Goal: Task Accomplishment & Management: Complete application form

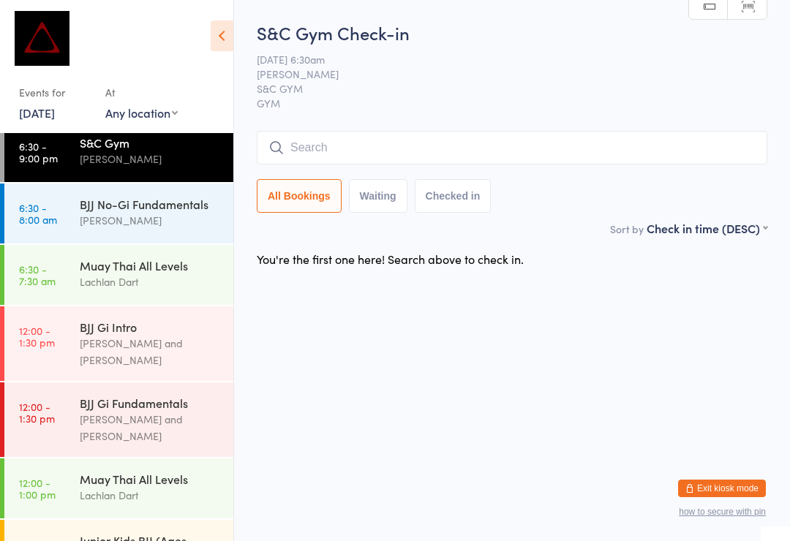
scroll to position [88, 0]
click at [181, 410] on div "[PERSON_NAME] and [PERSON_NAME]" at bounding box center [150, 427] width 141 height 34
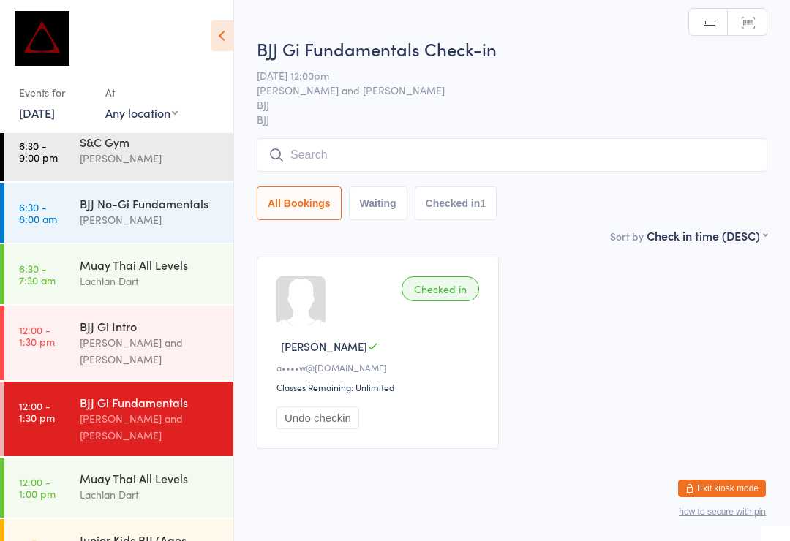
click at [560, 156] on input "search" at bounding box center [512, 155] width 510 height 34
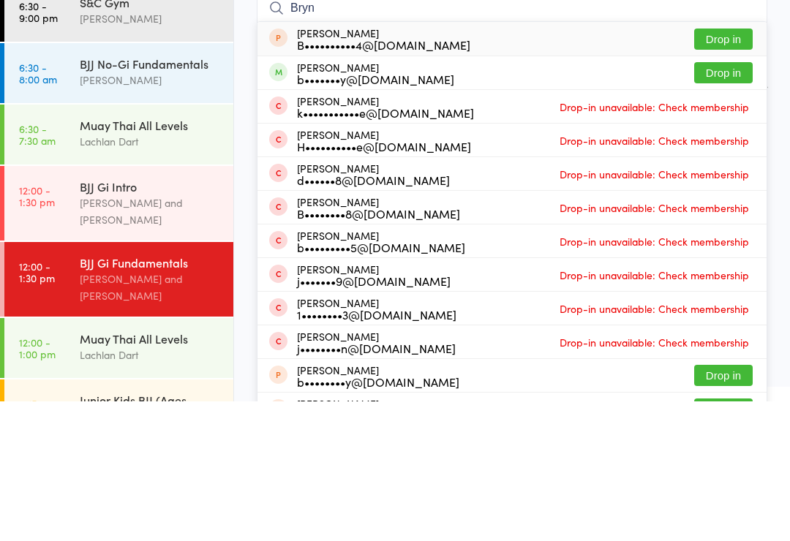
type input "Bryn"
click at [728, 202] on button "Drop in" at bounding box center [723, 212] width 59 height 21
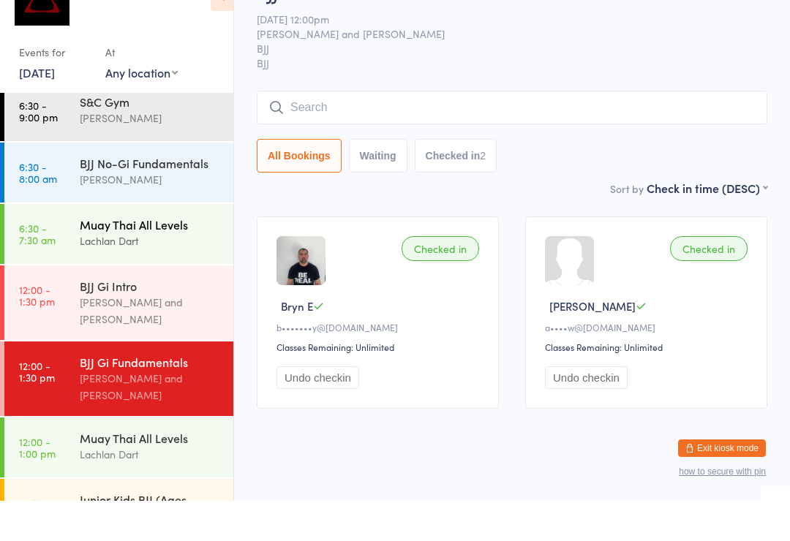
click at [161, 257] on div "Muay Thai All Levels" at bounding box center [150, 265] width 141 height 16
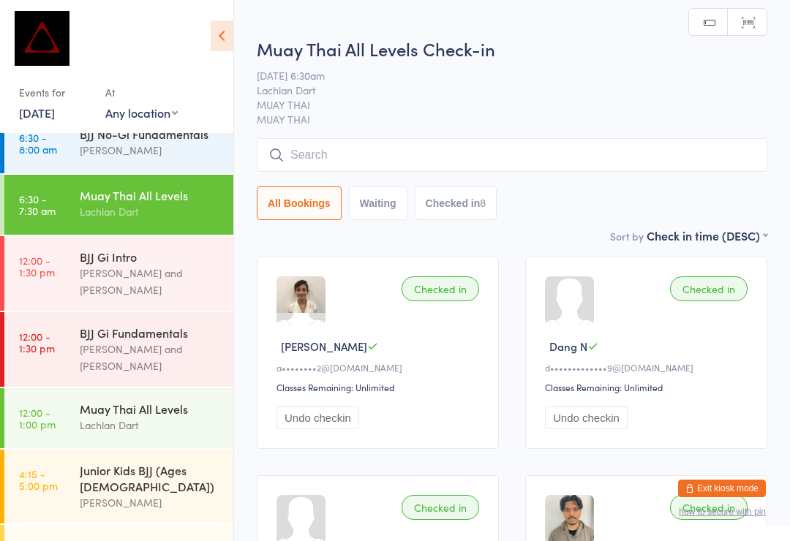
scroll to position [167, 0]
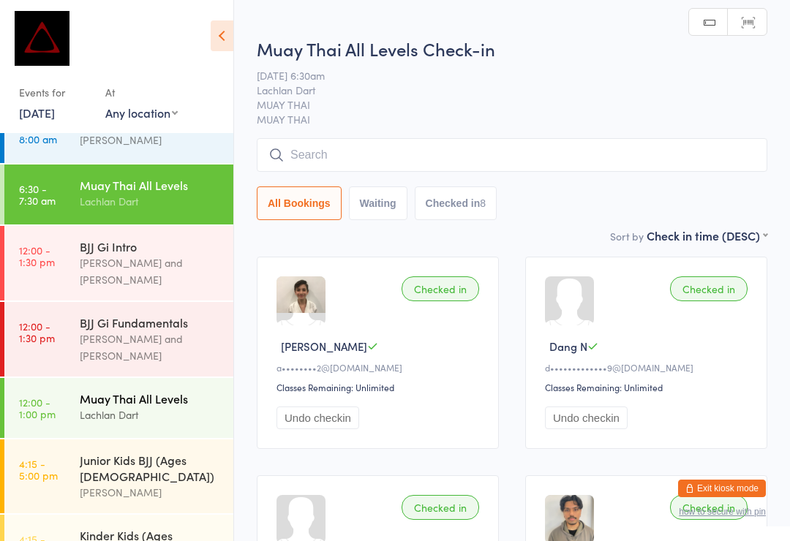
click at [151, 407] on div "Lachlan Dart" at bounding box center [150, 415] width 141 height 17
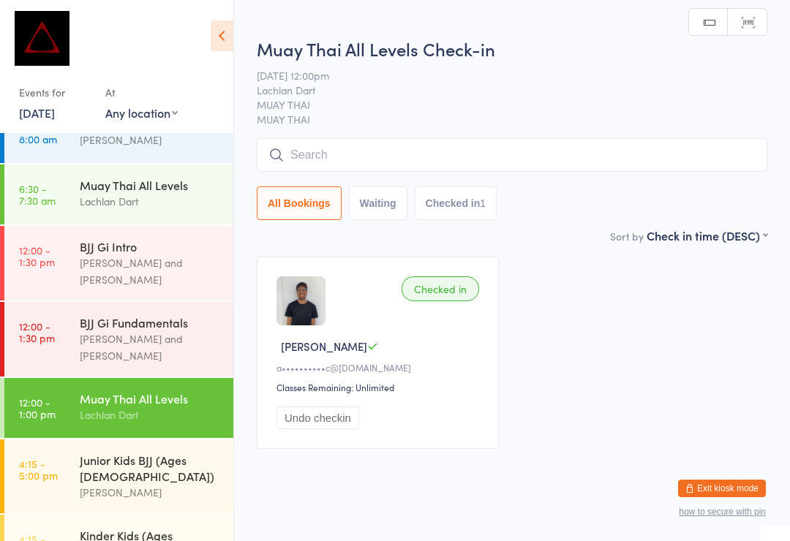
click at [458, 160] on input "search" at bounding box center [512, 155] width 510 height 34
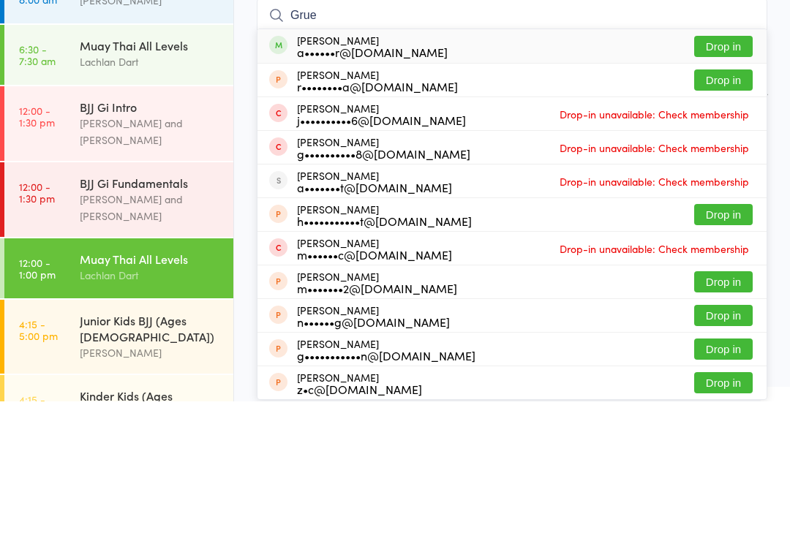
type input "Grue"
click at [725, 176] on button "Drop in" at bounding box center [723, 186] width 59 height 21
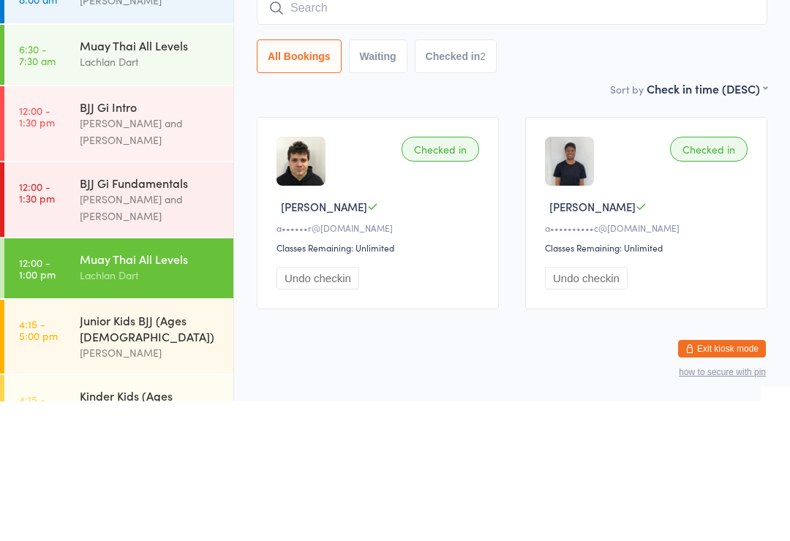
click at [155, 390] on div "Muay Thai All Levels" at bounding box center [150, 398] width 141 height 16
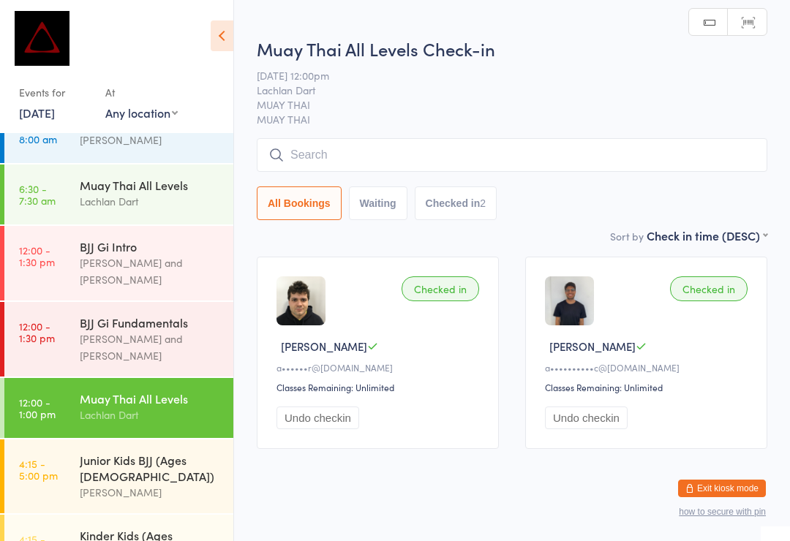
click at [556, 158] on input "search" at bounding box center [512, 155] width 510 height 34
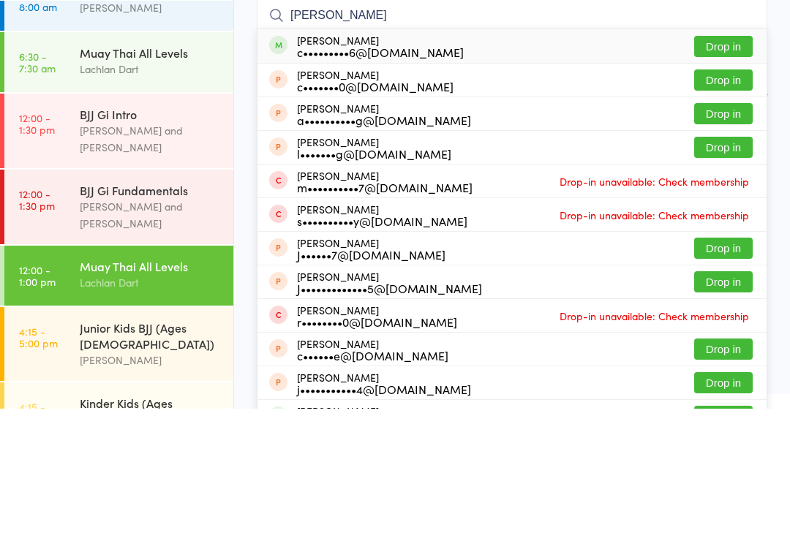
type input "Cheng"
click at [491, 162] on div "Cheng Yu c•••••••••6@gmail.com Drop in" at bounding box center [511, 179] width 509 height 34
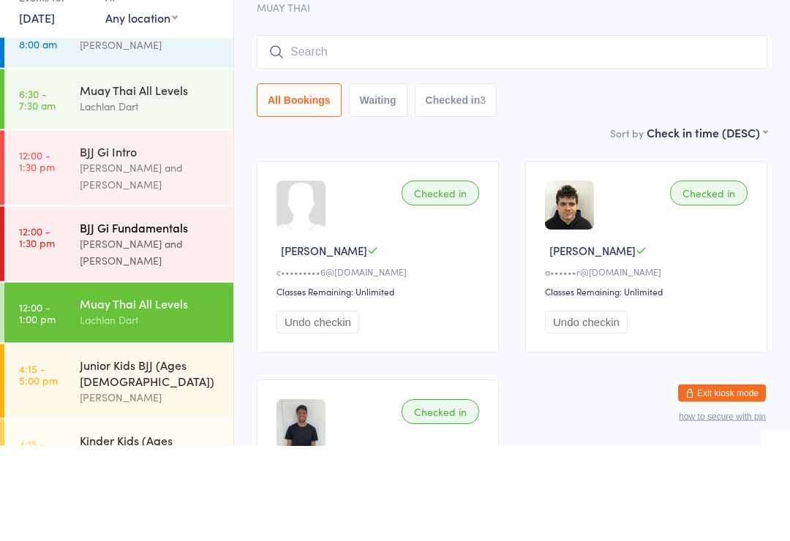
click at [142, 331] on div "[PERSON_NAME] and [PERSON_NAME]" at bounding box center [150, 348] width 141 height 34
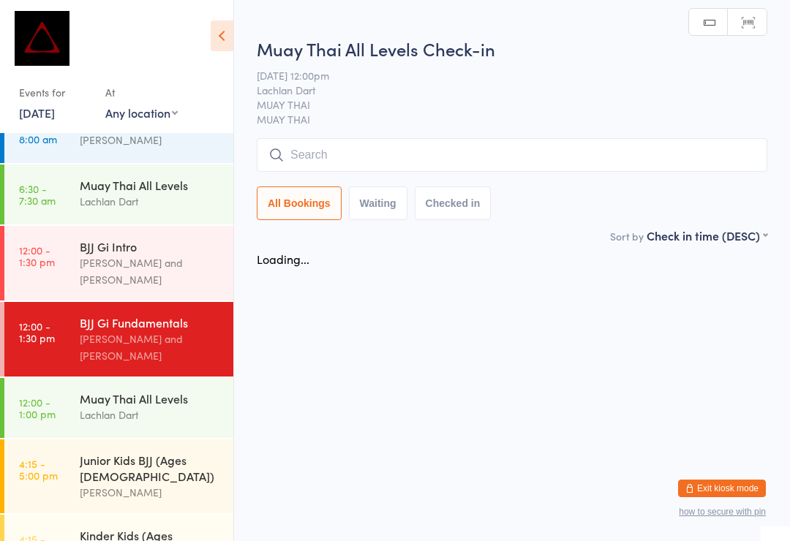
click at [479, 146] on input "search" at bounding box center [512, 155] width 510 height 34
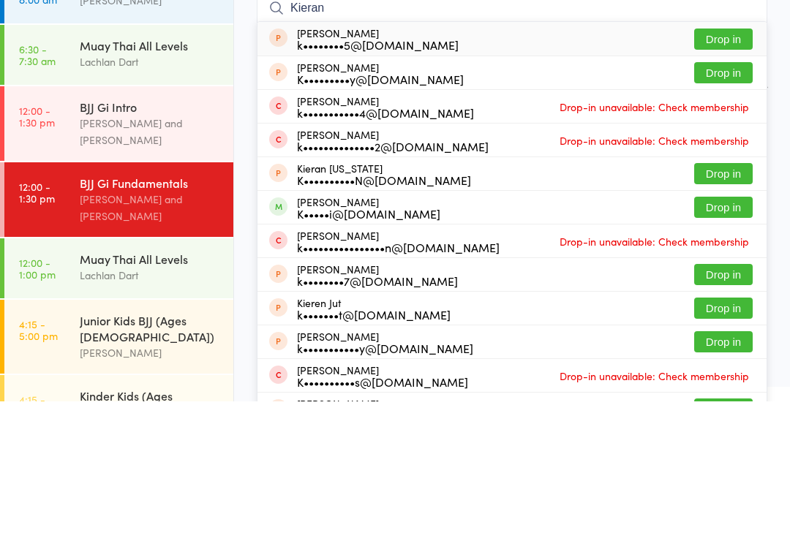
type input "Kieran"
click at [715, 336] on button "Drop in" at bounding box center [723, 346] width 59 height 21
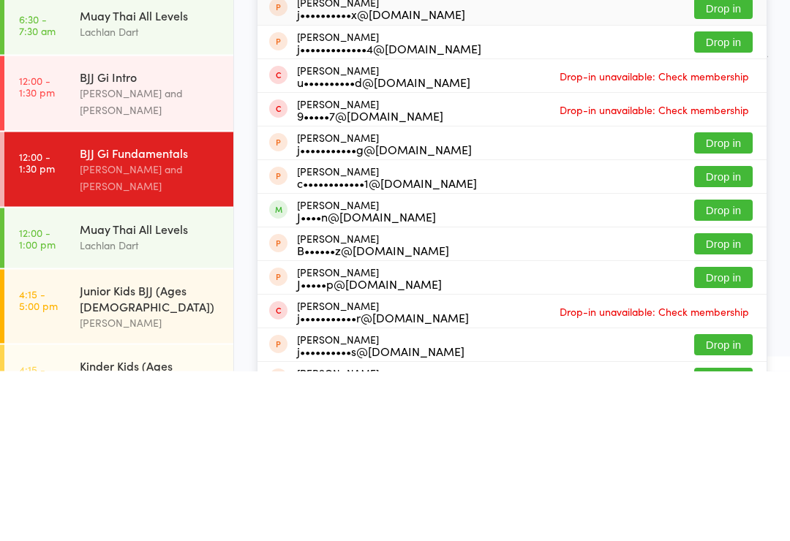
type input "Justin g"
click at [708, 370] on button "Drop in" at bounding box center [723, 380] width 59 height 21
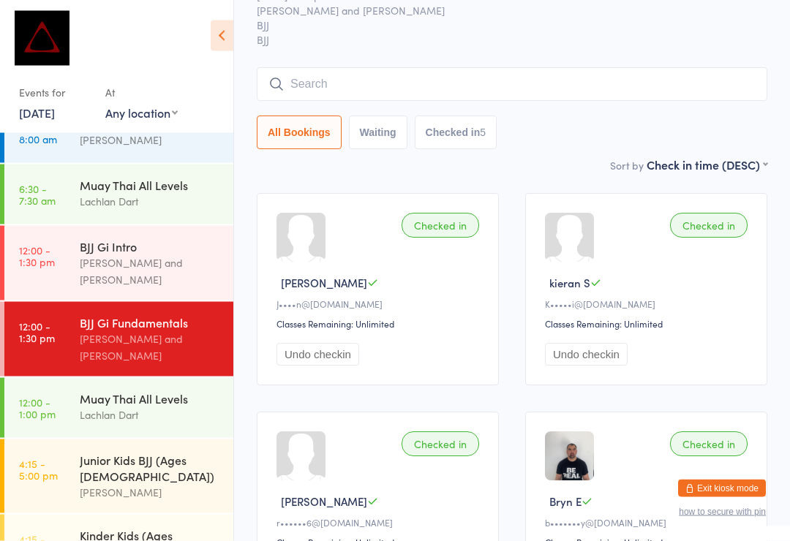
scroll to position [63, 0]
click at [370, 82] on input "search" at bounding box center [512, 85] width 510 height 34
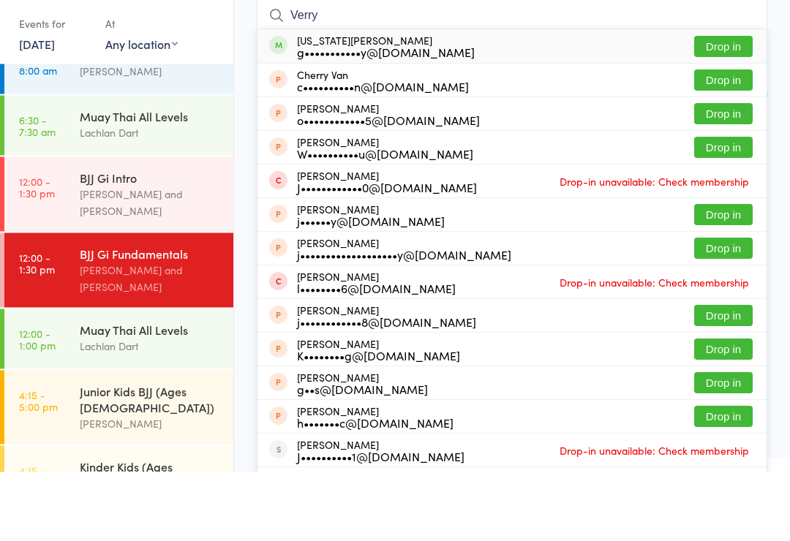
type input "Verry"
click at [724, 105] on button "Drop in" at bounding box center [723, 115] width 59 height 21
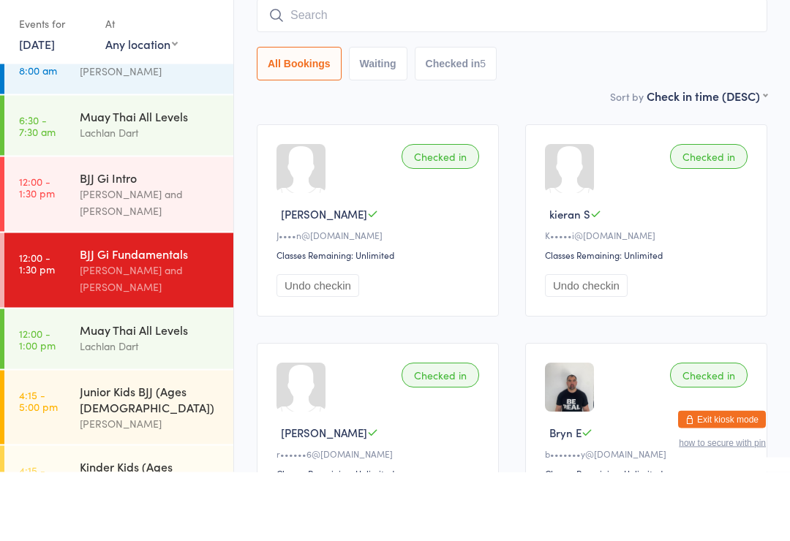
scroll to position [132, 0]
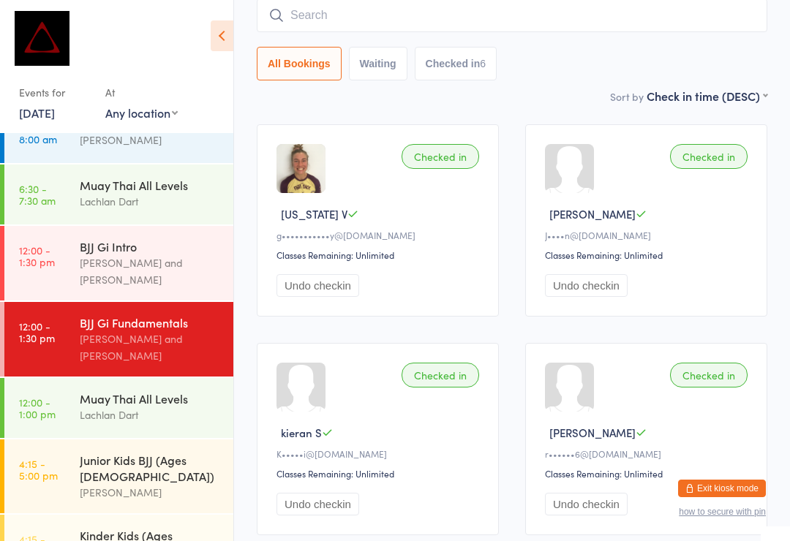
click at [438, 11] on input "search" at bounding box center [512, 16] width 510 height 34
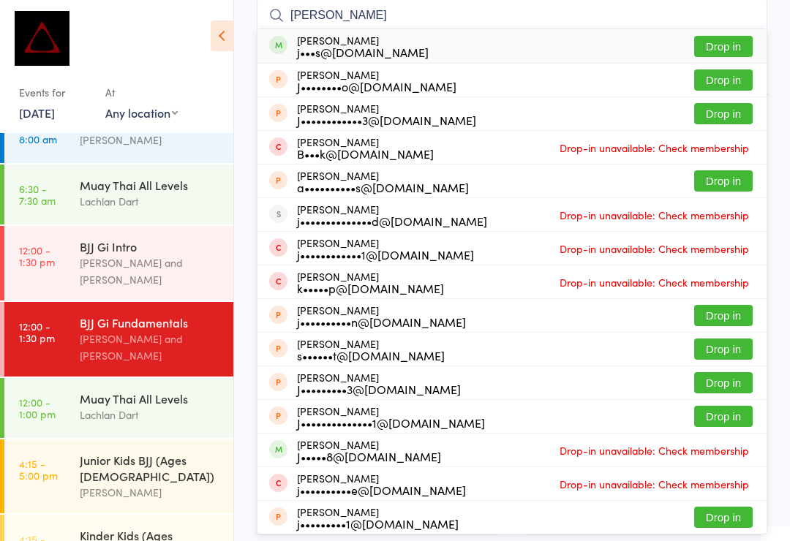
type input "James cattermole"
click at [726, 57] on button "Drop in" at bounding box center [723, 46] width 59 height 21
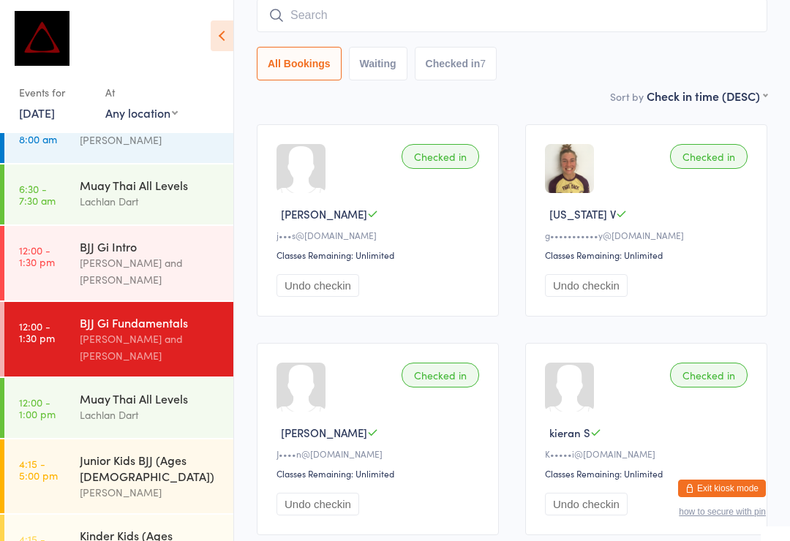
click at [734, 497] on button "Exit kiosk mode" at bounding box center [722, 489] width 88 height 18
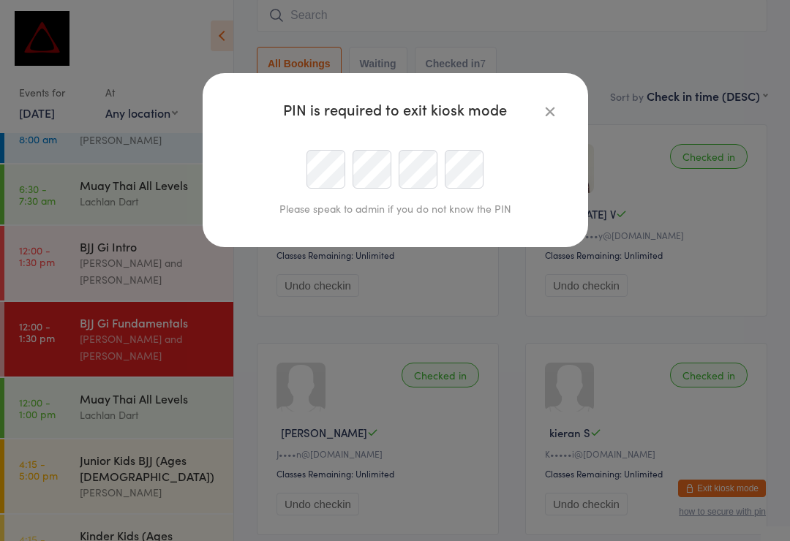
scroll to position [124, 0]
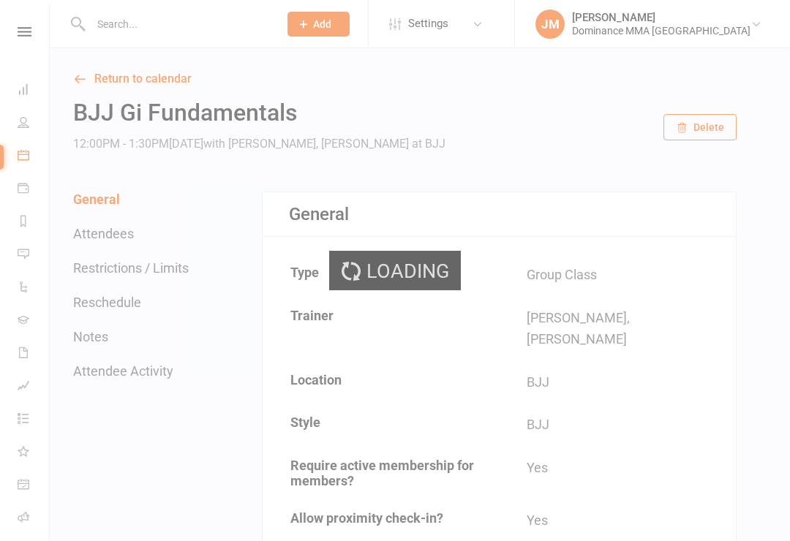
click at [371, 23] on div "Loading" at bounding box center [395, 270] width 790 height 541
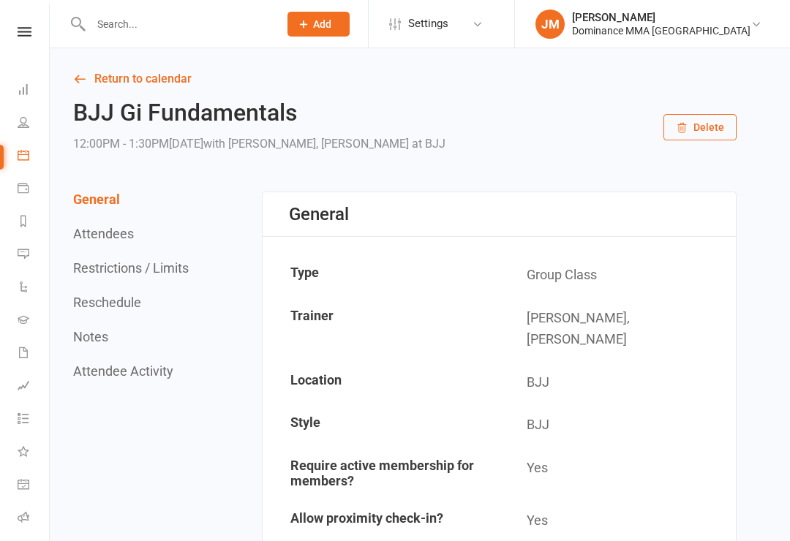
click at [331, 21] on span "Add" at bounding box center [322, 24] width 18 height 12
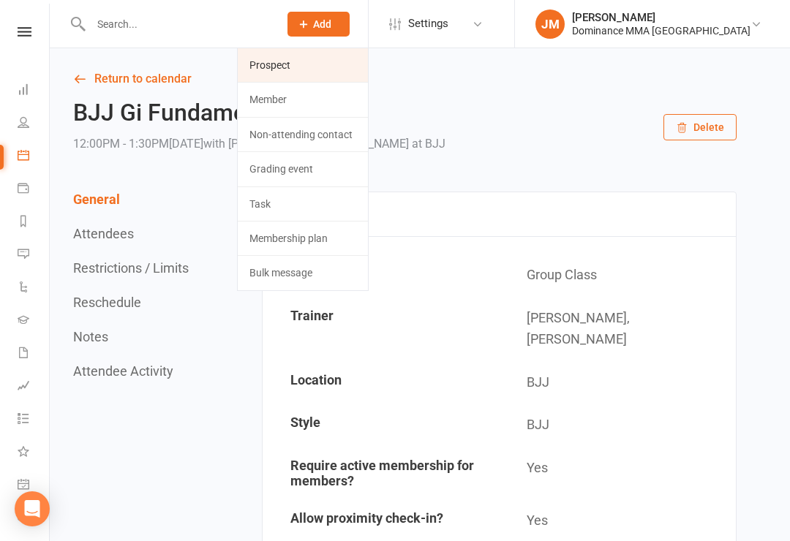
click at [358, 60] on link "Prospect" at bounding box center [303, 65] width 130 height 34
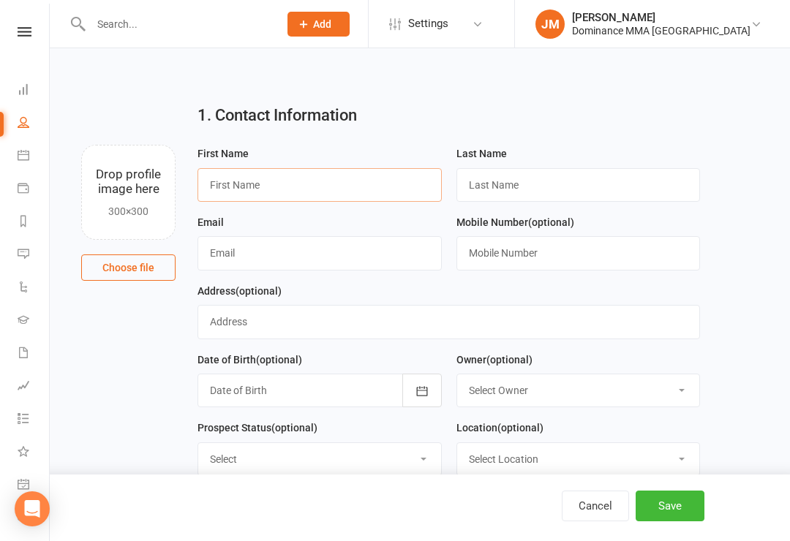
click at [256, 176] on input "text" at bounding box center [319, 185] width 244 height 34
type input "Sara"
click at [590, 199] on input "text" at bounding box center [578, 185] width 244 height 34
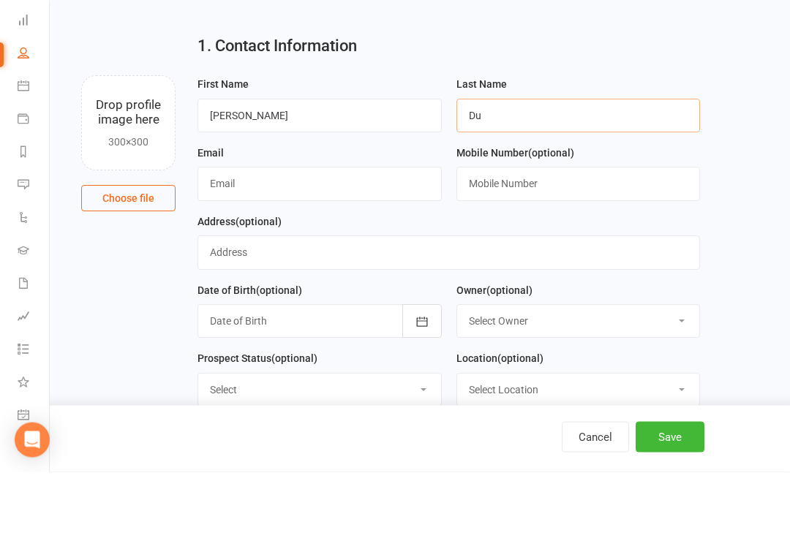
type input "Du"
click at [628, 236] on input "text" at bounding box center [578, 253] width 244 height 34
type input "O"
type input "0466340955"
click at [602, 305] on input "text" at bounding box center [448, 322] width 502 height 34
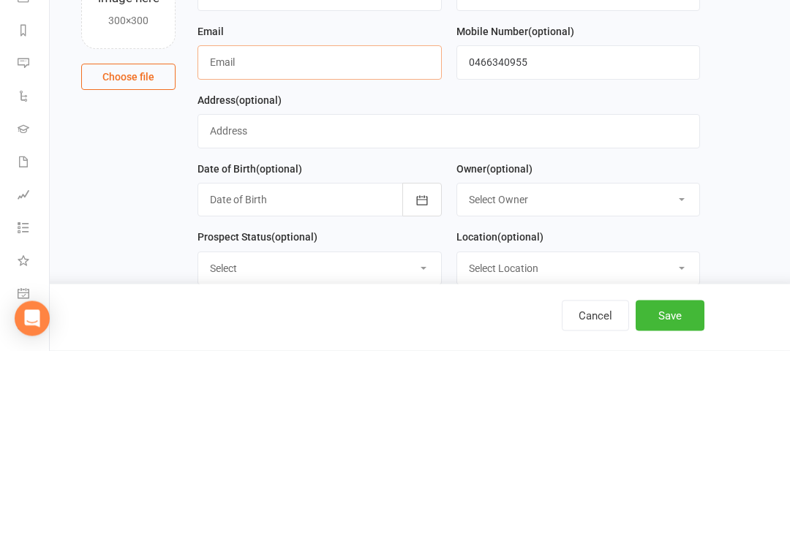
click at [359, 236] on input "text" at bounding box center [319, 253] width 244 height 34
type input "Y"
type input "S"
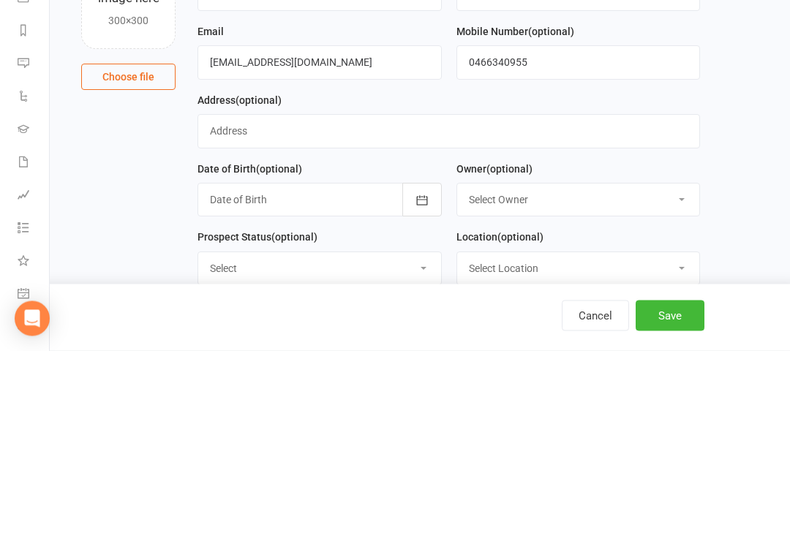
scroll to position [191, 0]
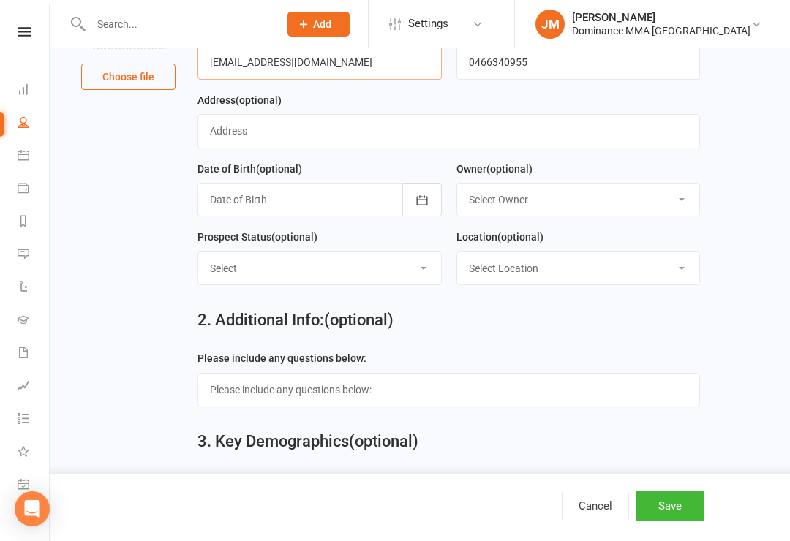
type input "Yanzhedu@gmail.com"
click at [259, 216] on div at bounding box center [319, 200] width 244 height 34
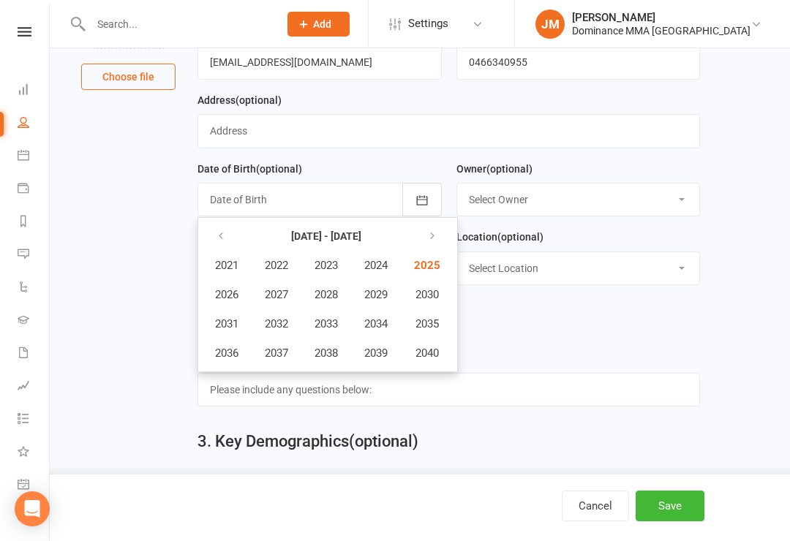
click at [233, 194] on div at bounding box center [319, 200] width 244 height 34
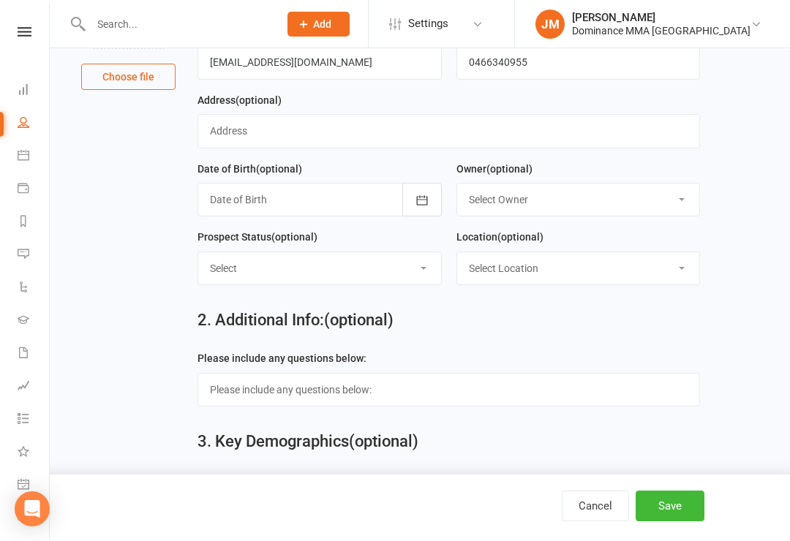
click at [258, 216] on div at bounding box center [319, 200] width 244 height 34
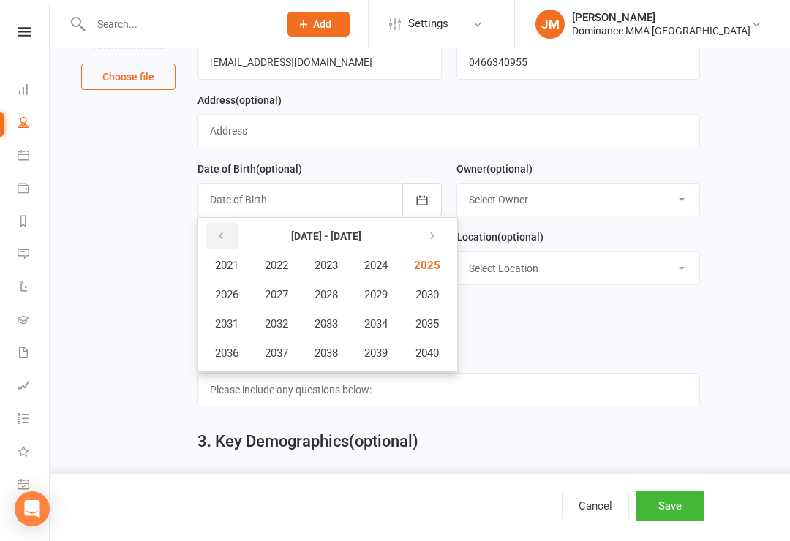
click at [227, 247] on button "button" at bounding box center [221, 236] width 31 height 26
click at [661, 521] on button "Save" at bounding box center [669, 506] width 69 height 31
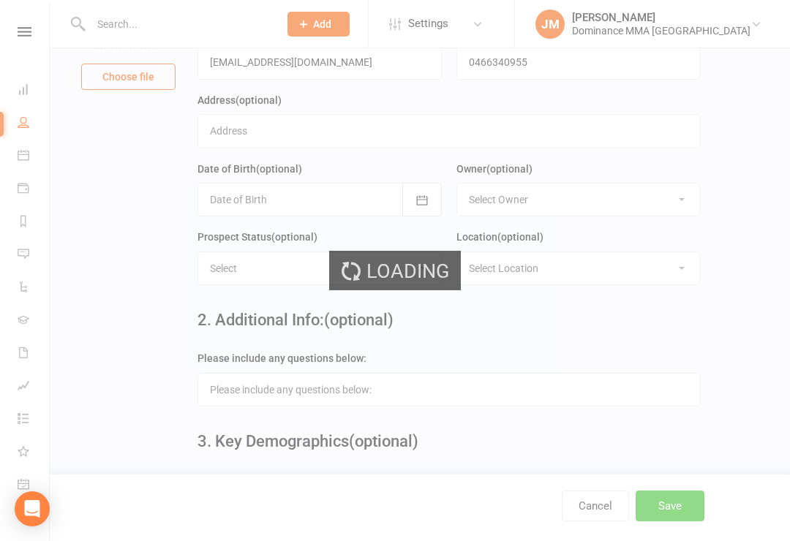
scroll to position [0, 0]
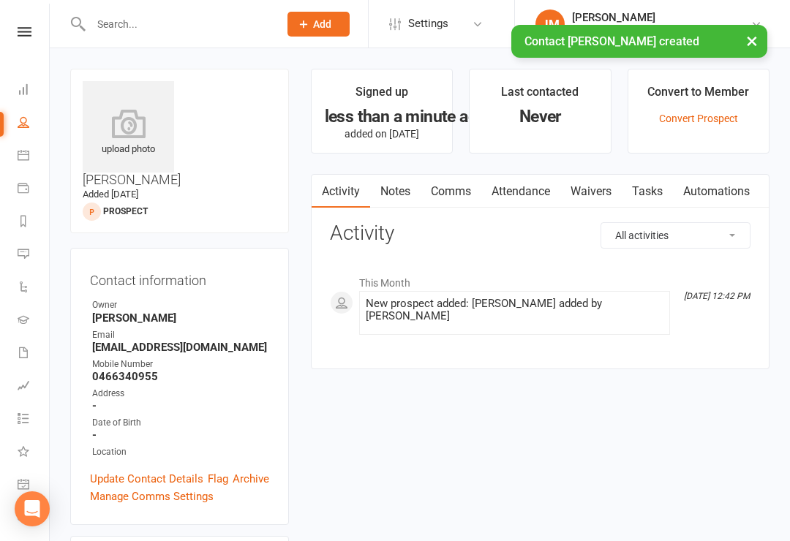
click at [605, 199] on link "Waivers" at bounding box center [590, 192] width 61 height 34
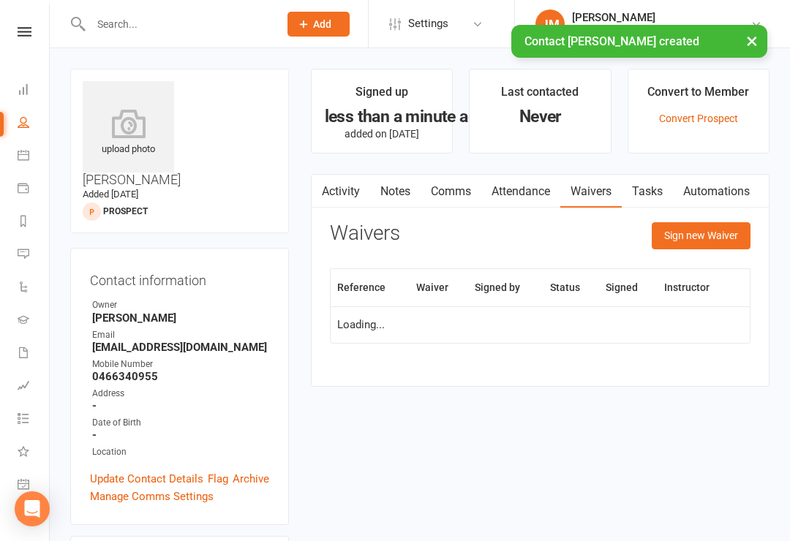
scroll to position [23, 0]
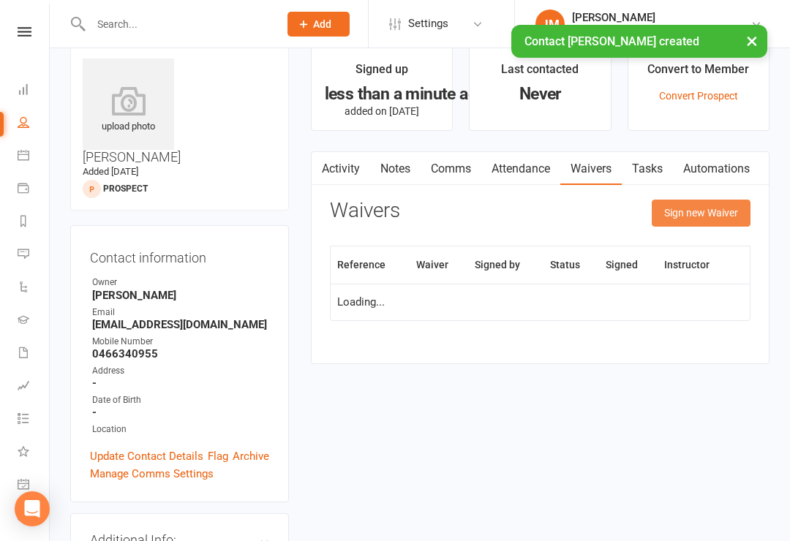
click at [675, 224] on button "Sign new Waiver" at bounding box center [701, 213] width 99 height 26
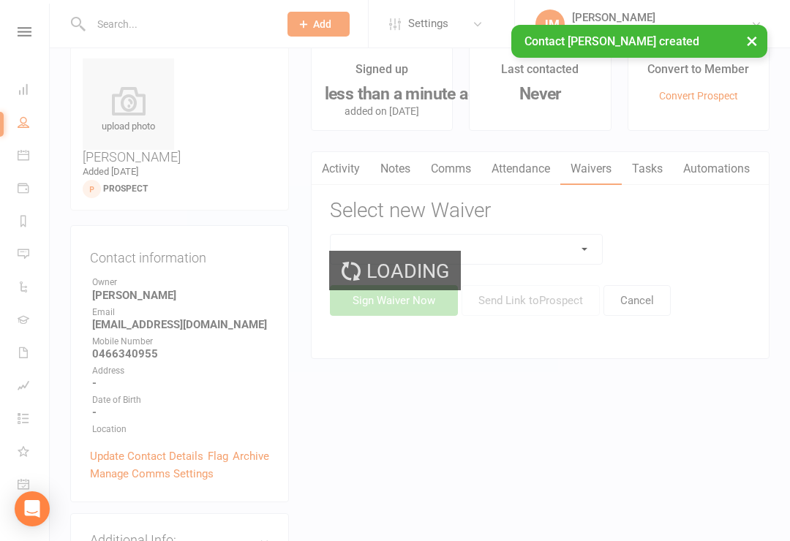
click at [458, 259] on div "Loading" at bounding box center [395, 270] width 132 height 39
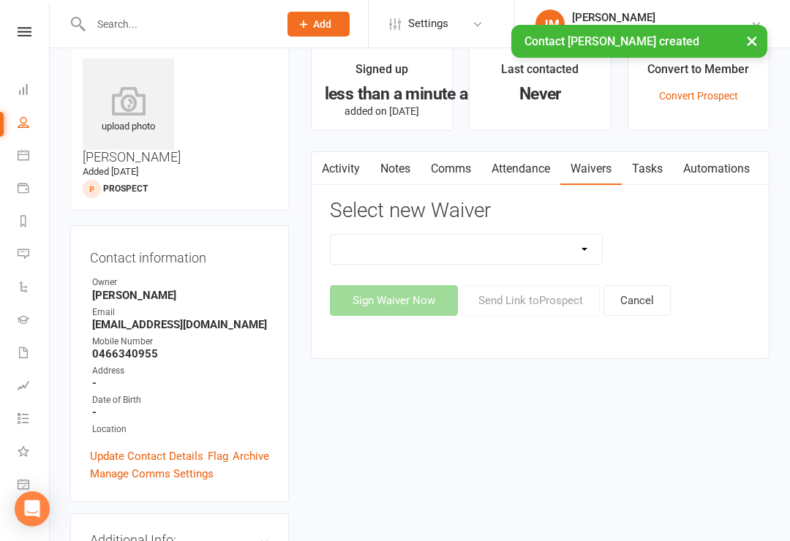
click at [451, 253] on select "Member | Cancellation | Adults Member | Injury Report Form (FOH staff use only)…" at bounding box center [467, 249] width 272 height 29
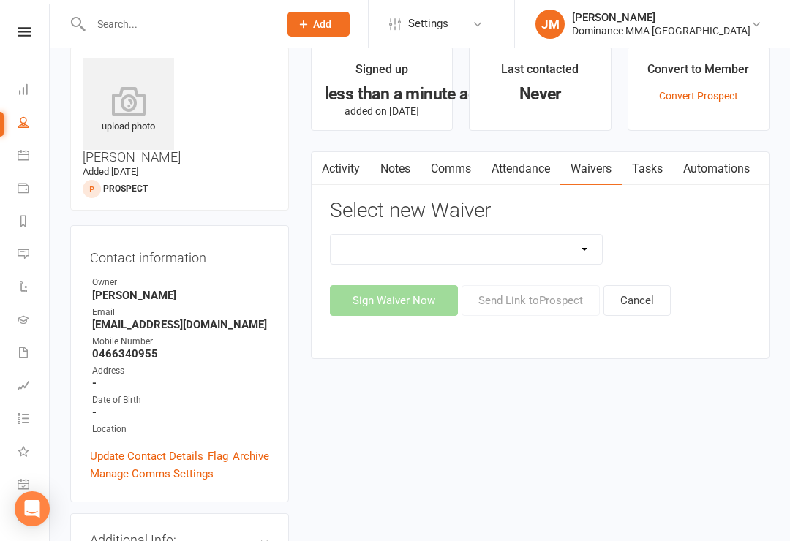
select select "45"
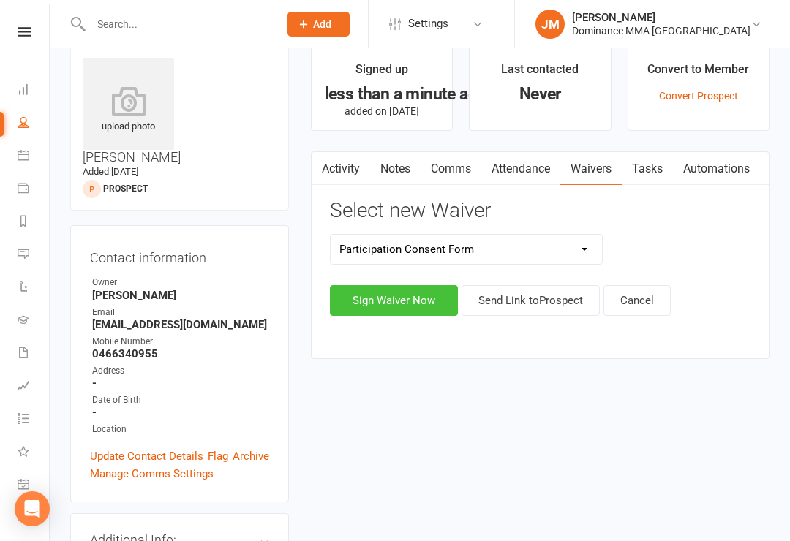
click at [380, 293] on button "Sign Waiver Now" at bounding box center [394, 300] width 128 height 31
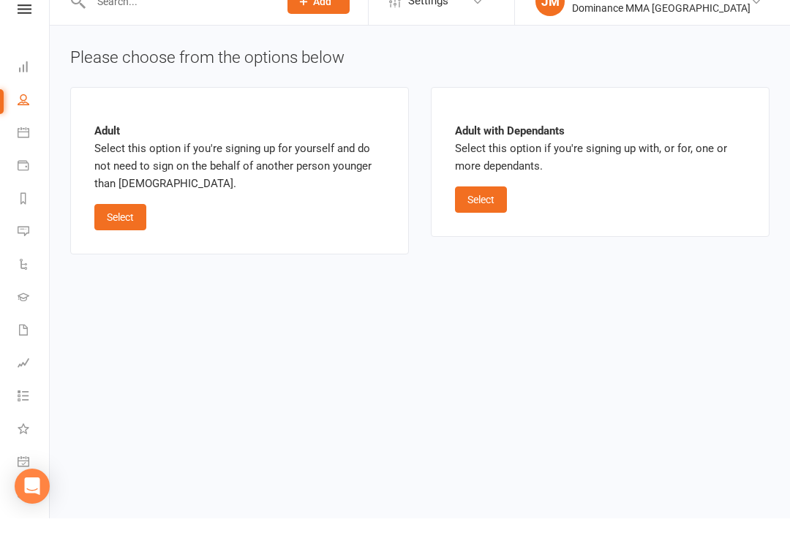
click at [116, 193] on div "Adult Select this option if you're signing up for yourself and do not need to s…" at bounding box center [239, 193] width 290 height 119
click at [129, 227] on button "Select" at bounding box center [120, 240] width 52 height 26
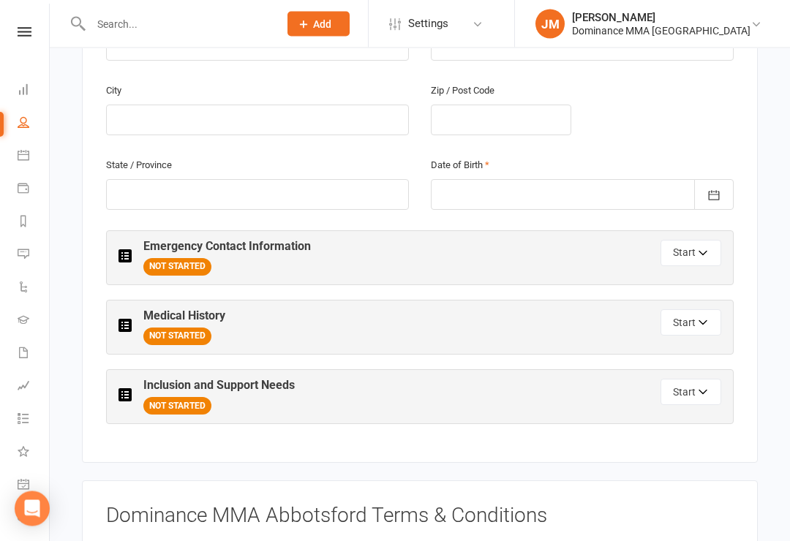
scroll to position [568, 0]
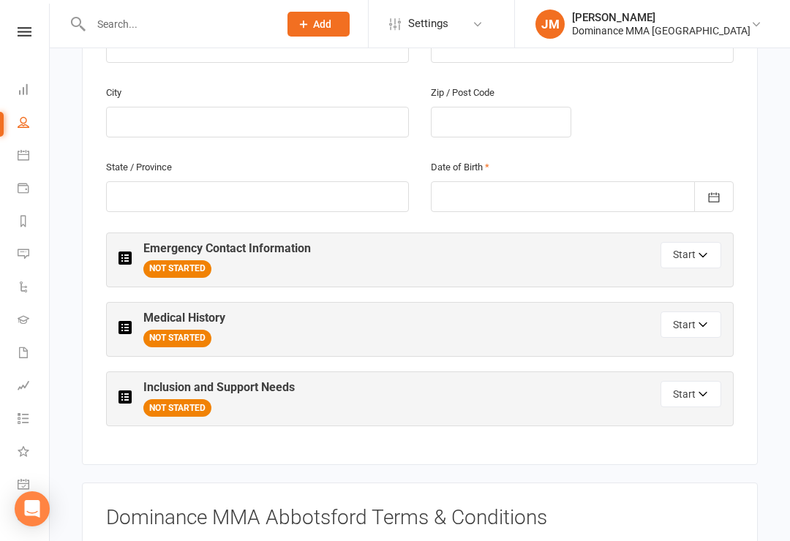
click at [179, 260] on span "NOT STARTED" at bounding box center [177, 269] width 68 height 18
click at [685, 242] on button "Start" at bounding box center [690, 255] width 61 height 26
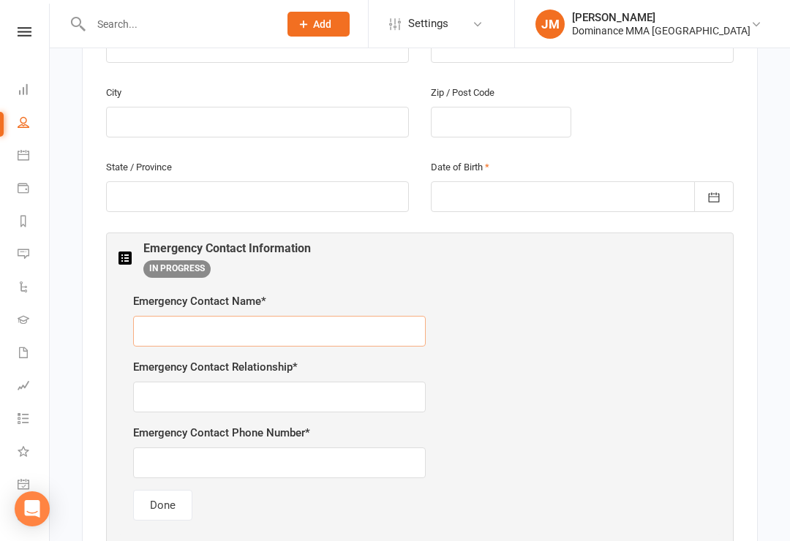
click at [234, 324] on input "text" at bounding box center [279, 331] width 293 height 31
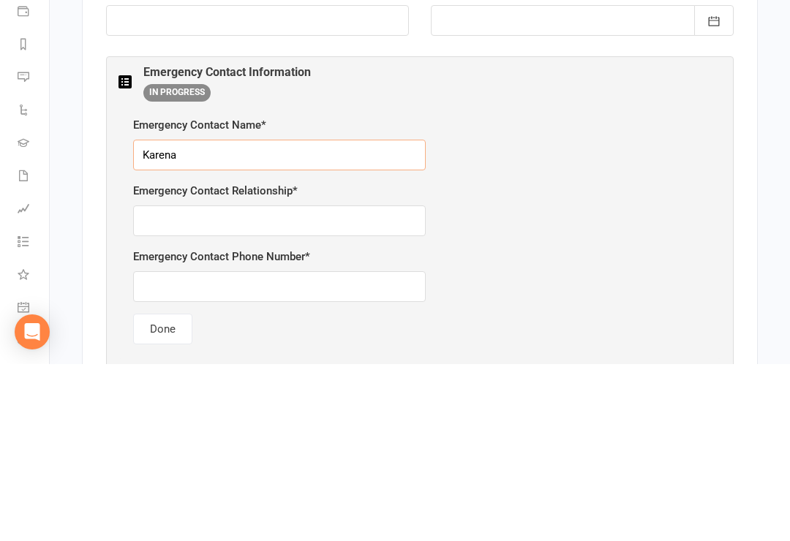
type input "Karena"
click at [202, 382] on input "text" at bounding box center [279, 397] width 293 height 31
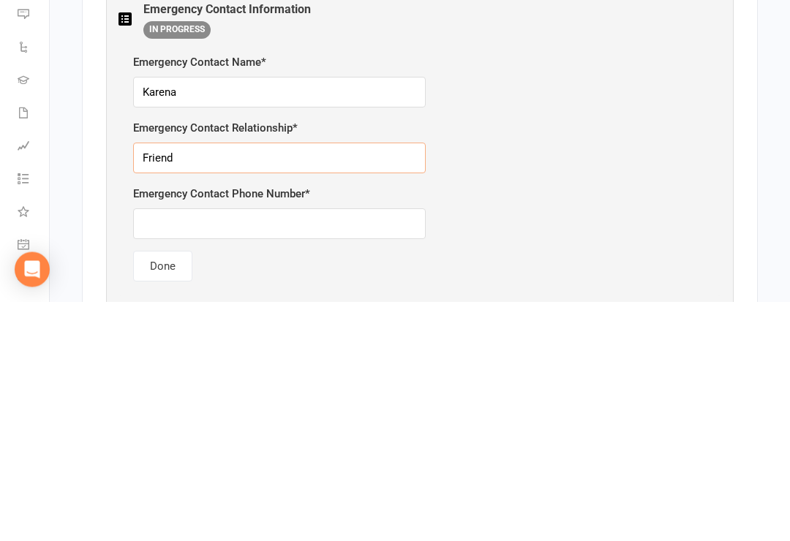
type input "Friend"
click at [166, 448] on input "text" at bounding box center [279, 463] width 293 height 31
type input "0433837677"
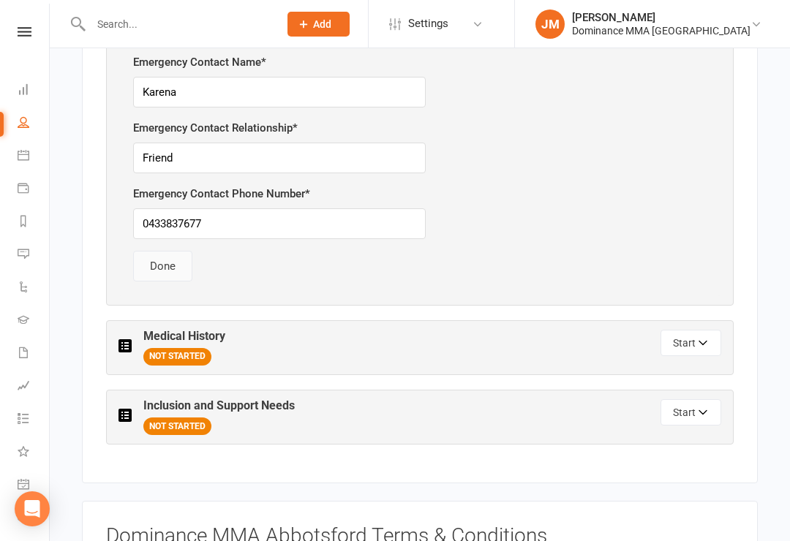
click at [163, 251] on button "Done" at bounding box center [162, 266] width 59 height 31
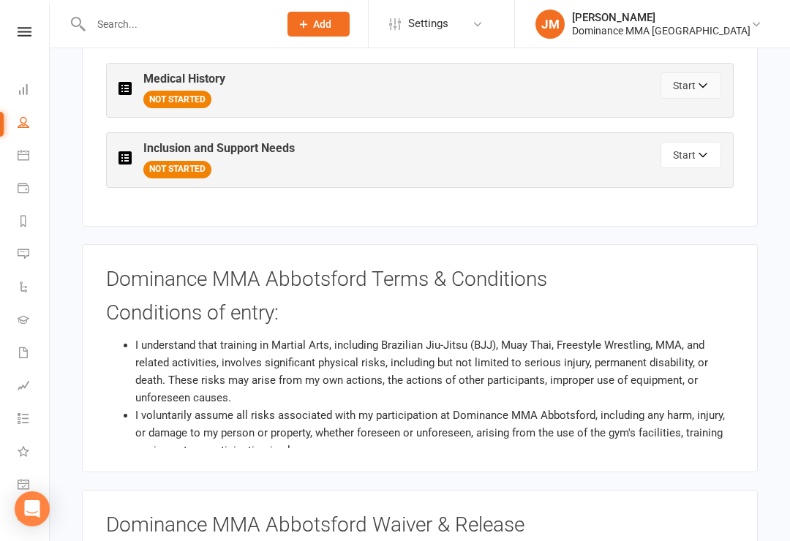
click at [693, 72] on button "Start" at bounding box center [690, 85] width 61 height 26
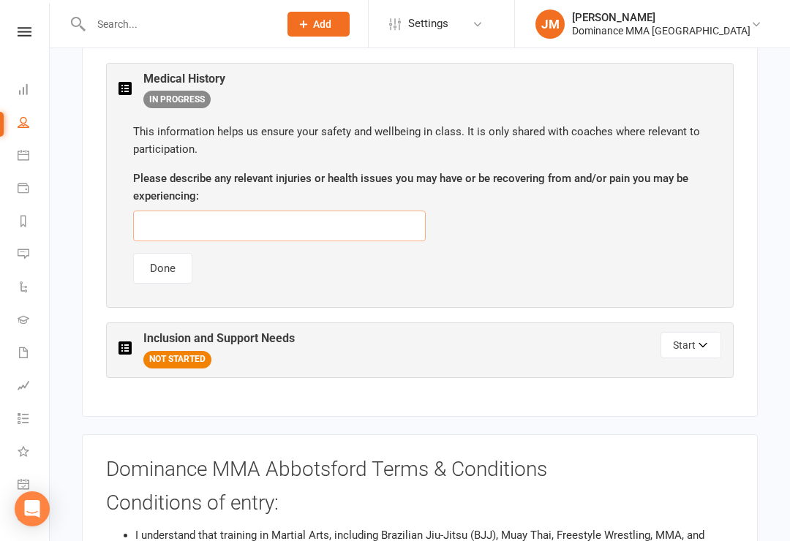
click at [168, 216] on input "text" at bounding box center [279, 226] width 293 height 31
click at [384, 211] on input "Right ankle tendinitis, left hip CC" at bounding box center [279, 226] width 293 height 31
type input "Right ankle tendinitis, left hip CAM"
click at [163, 253] on button "Done" at bounding box center [162, 268] width 59 height 31
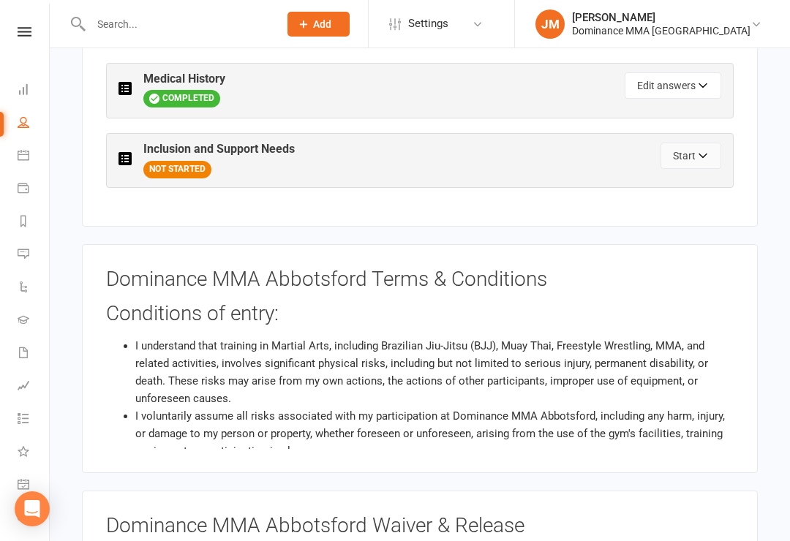
click at [690, 143] on button "Start" at bounding box center [690, 156] width 61 height 26
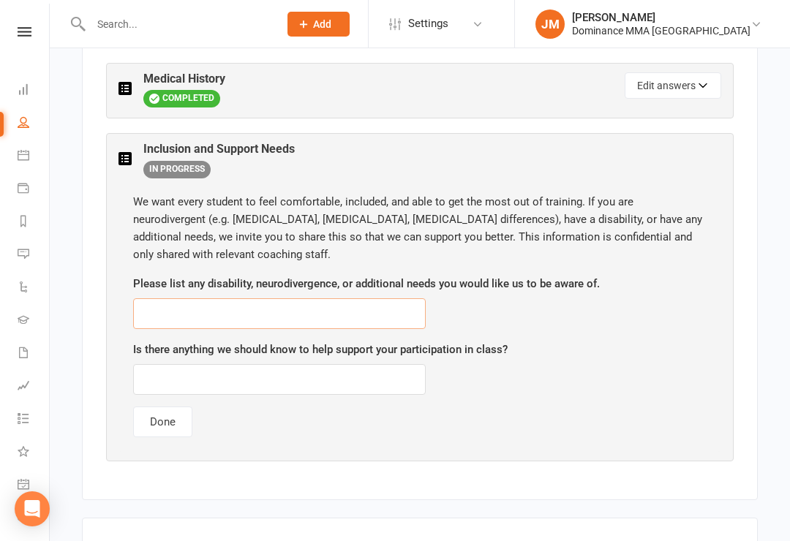
click at [390, 298] on input "text" at bounding box center [279, 313] width 293 height 31
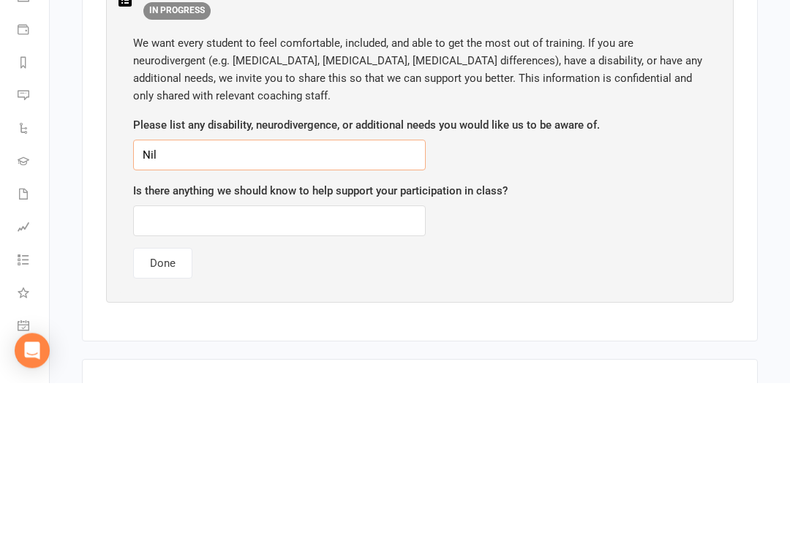
type input "Nil"
click at [162, 364] on input "text" at bounding box center [279, 379] width 293 height 31
type input "Nil"
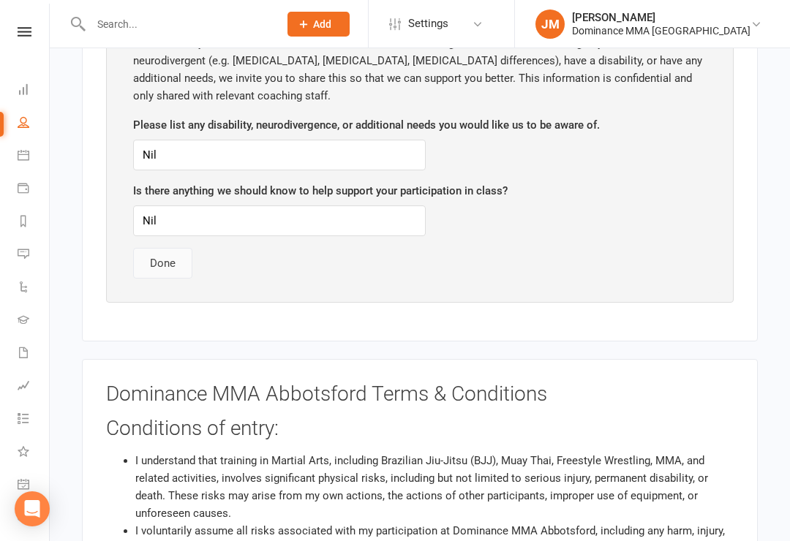
click at [164, 248] on button "Done" at bounding box center [162, 263] width 59 height 31
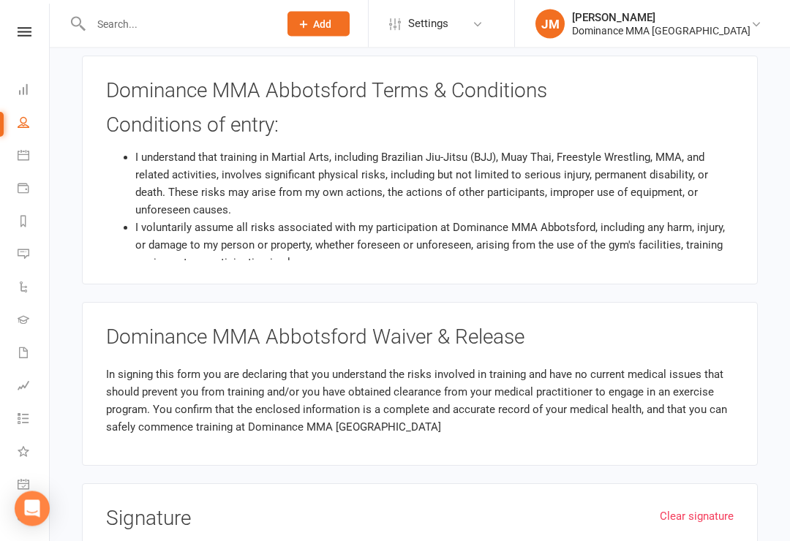
scroll to position [1207, 0]
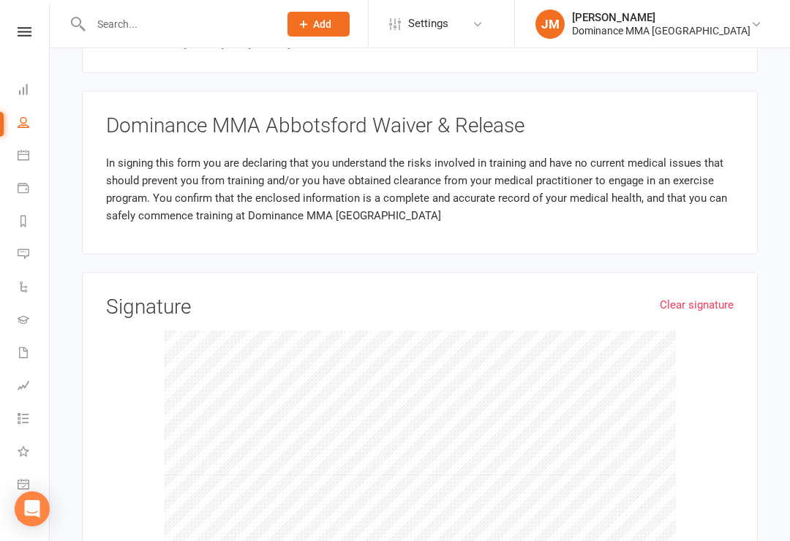
click at [128, 331] on div at bounding box center [419, 440] width 627 height 219
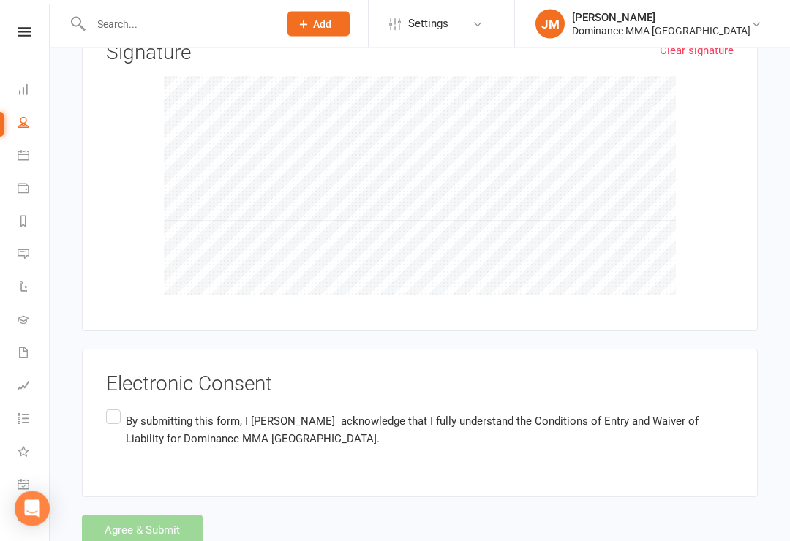
scroll to position [1476, 0]
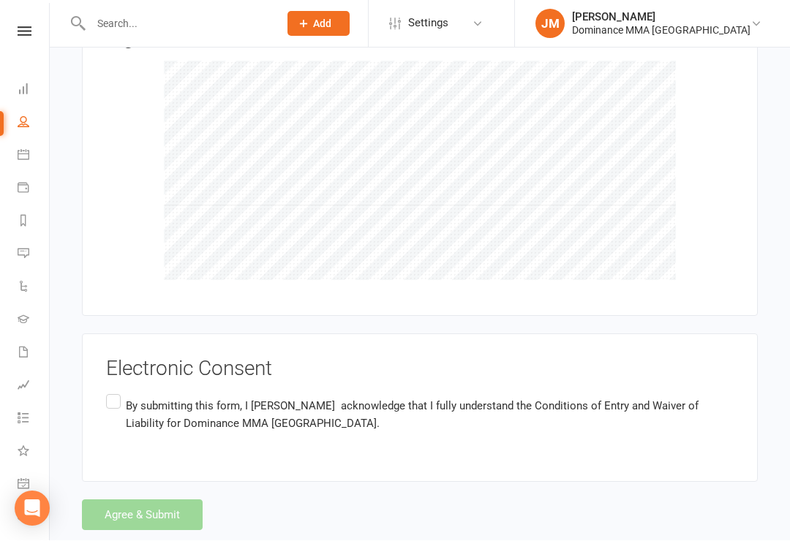
click at [126, 392] on label "By submitting this form, I Sara Du acknowledge that I fully understand the Cond…" at bounding box center [419, 415] width 627 height 46
click at [116, 392] on input "By submitting this form, I Sara Du acknowledge that I fully understand the Cond…" at bounding box center [111, 392] width 10 height 0
click at [132, 500] on button "Agree & Submit" at bounding box center [142, 515] width 121 height 31
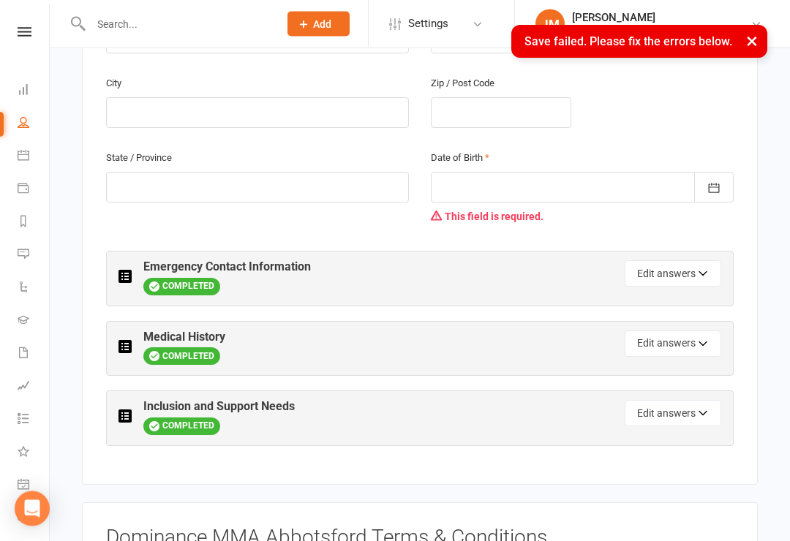
scroll to position [540, 0]
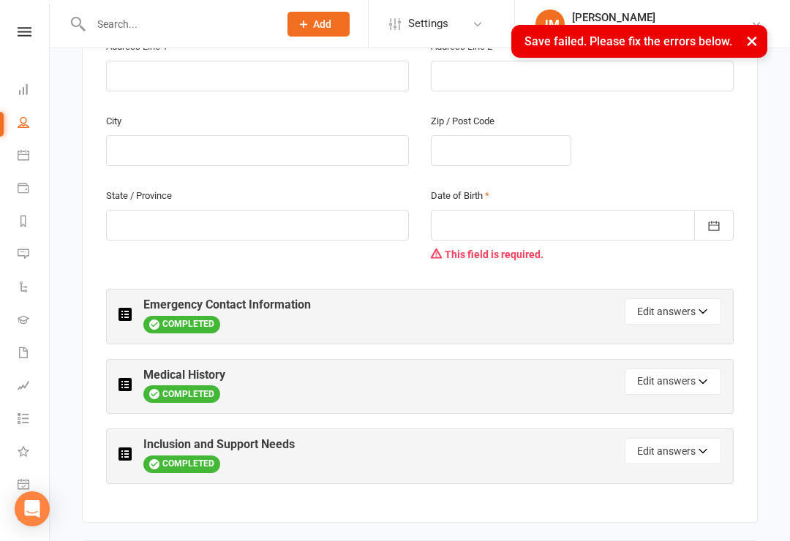
click at [574, 210] on div at bounding box center [582, 225] width 303 height 31
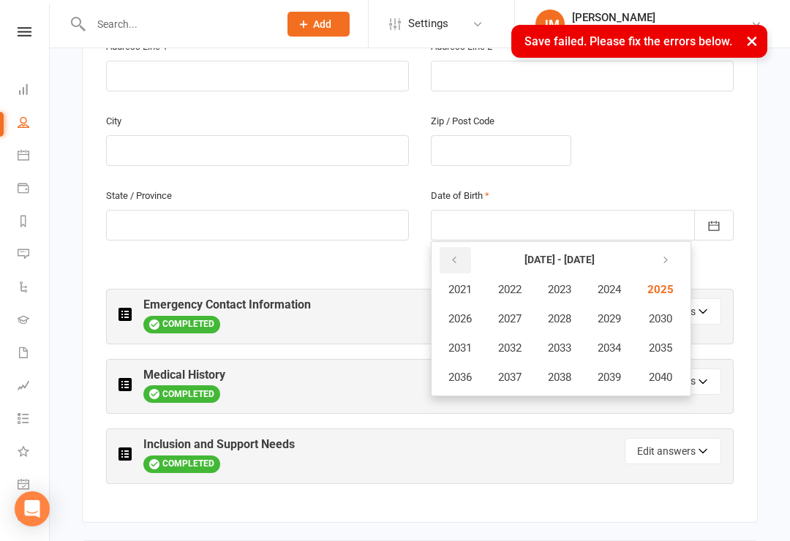
click at [454, 254] on icon "button" at bounding box center [454, 260] width 10 height 12
click at [449, 254] on icon "button" at bounding box center [454, 260] width 10 height 12
click at [612, 371] on span "1999" at bounding box center [608, 377] width 23 height 13
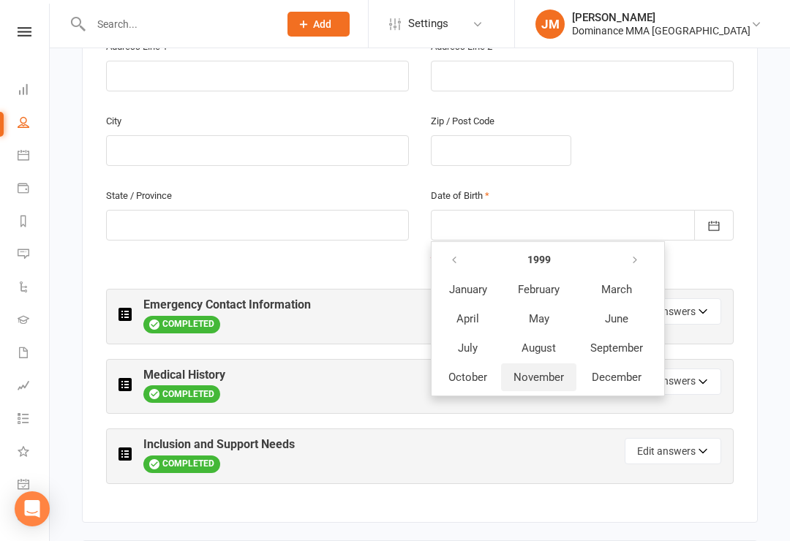
click at [545, 371] on span "November" at bounding box center [538, 377] width 50 height 13
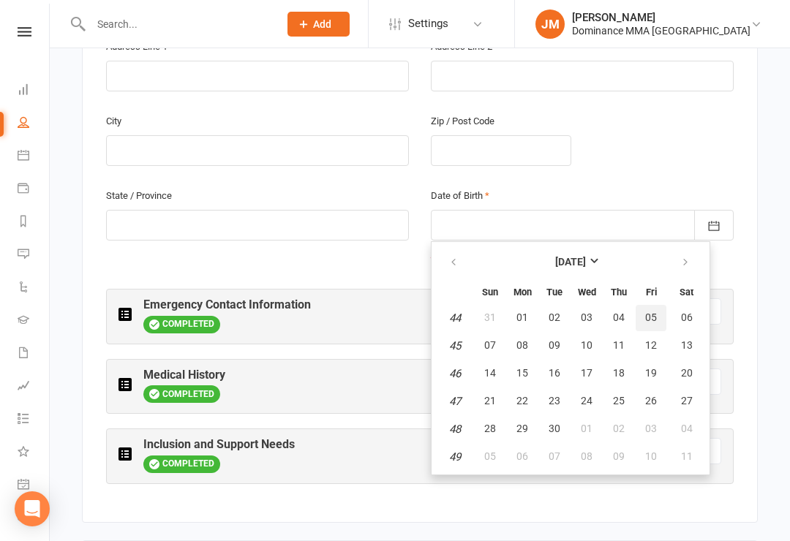
click at [652, 312] on span "05" at bounding box center [651, 318] width 12 height 12
type input "05 Nov 1999"
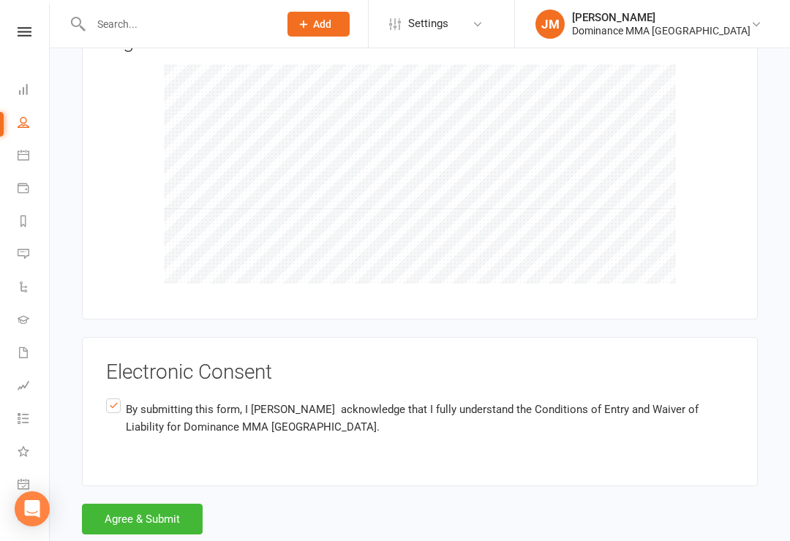
scroll to position [1504, 0]
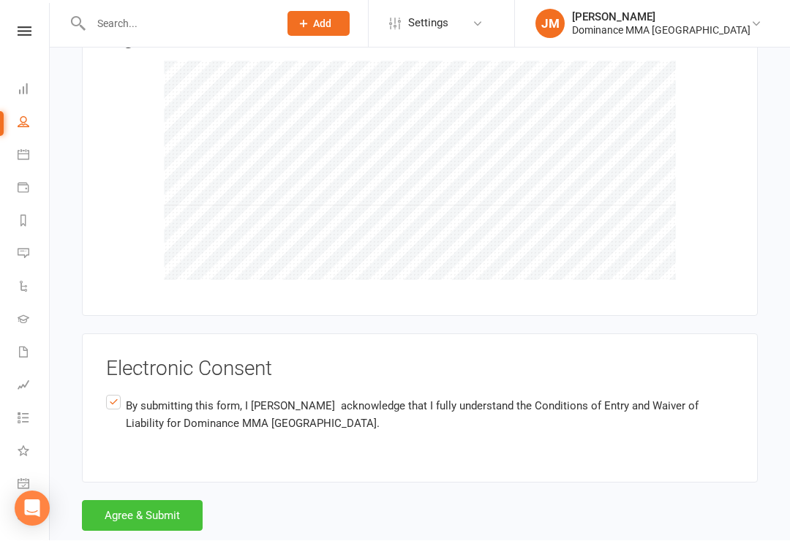
click at [124, 501] on button "Agree & Submit" at bounding box center [142, 516] width 121 height 31
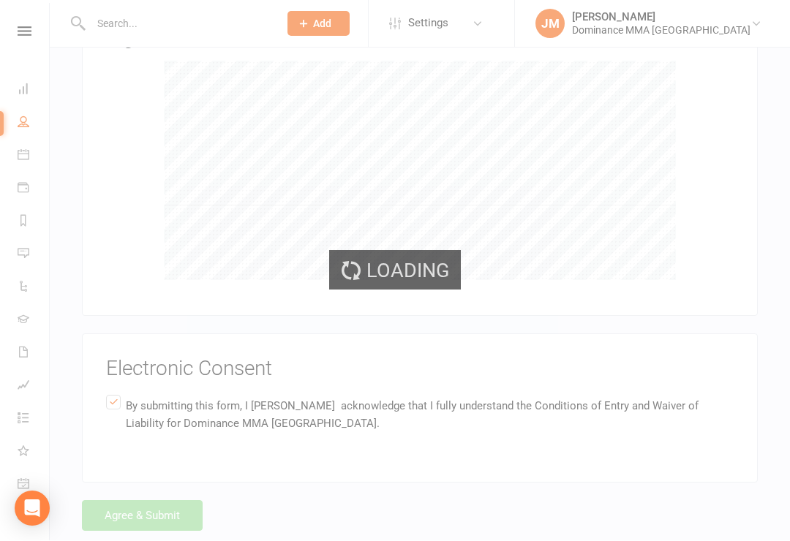
scroll to position [1476, 0]
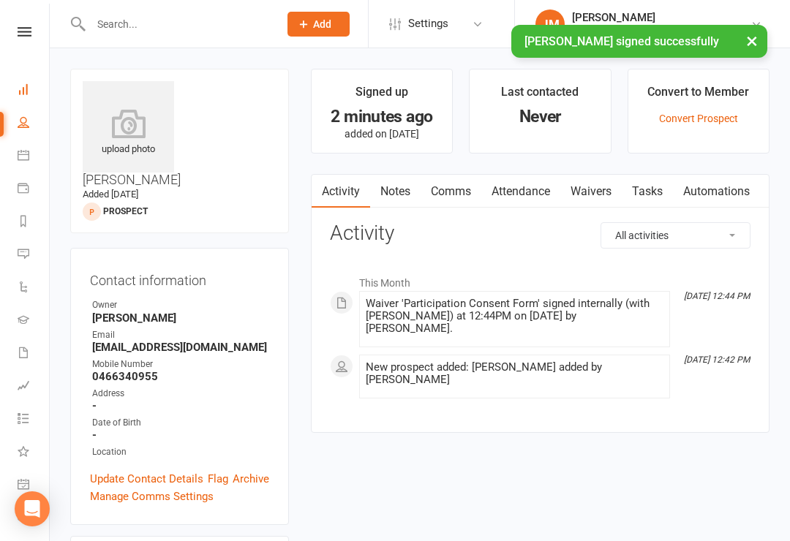
click at [28, 75] on link "Dashboard" at bounding box center [34, 91] width 33 height 33
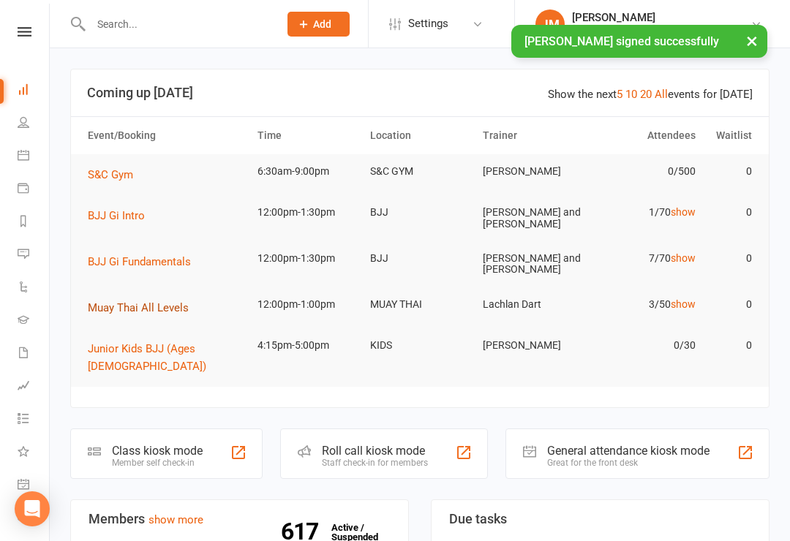
click at [88, 299] on button "Muay Thai All Levels" at bounding box center [143, 308] width 111 height 18
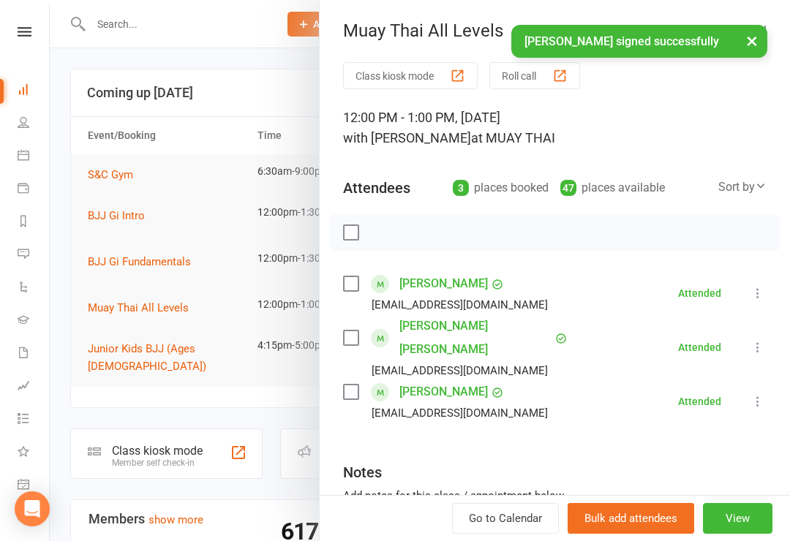
click at [124, 439] on div at bounding box center [420, 270] width 740 height 541
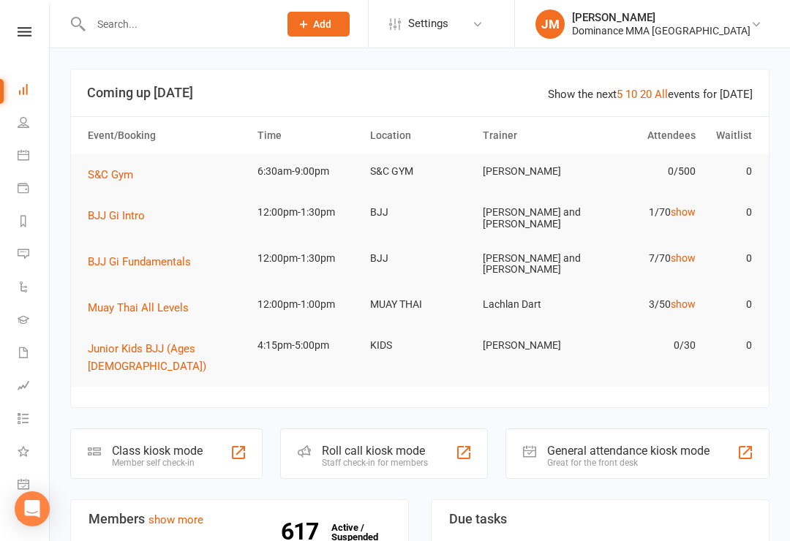
click at [141, 434] on div at bounding box center [420, 270] width 740 height 541
click at [116, 458] on div "Member self check-in" at bounding box center [157, 463] width 91 height 10
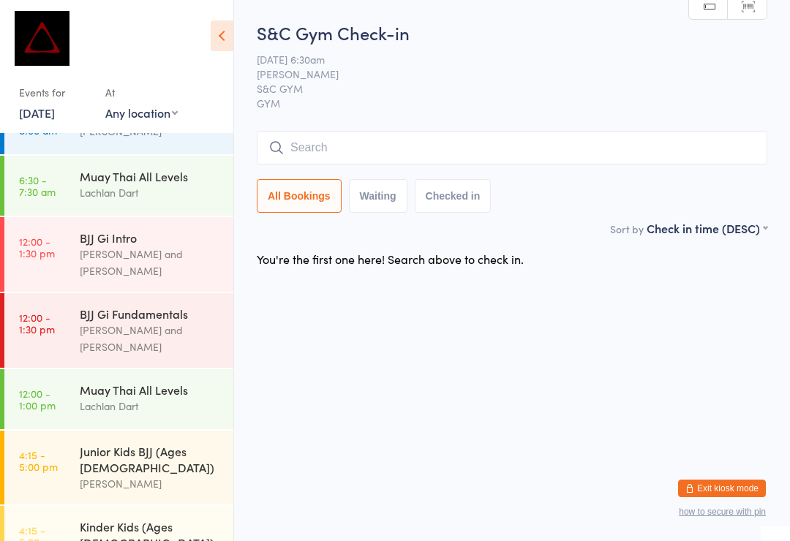
scroll to position [179, 0]
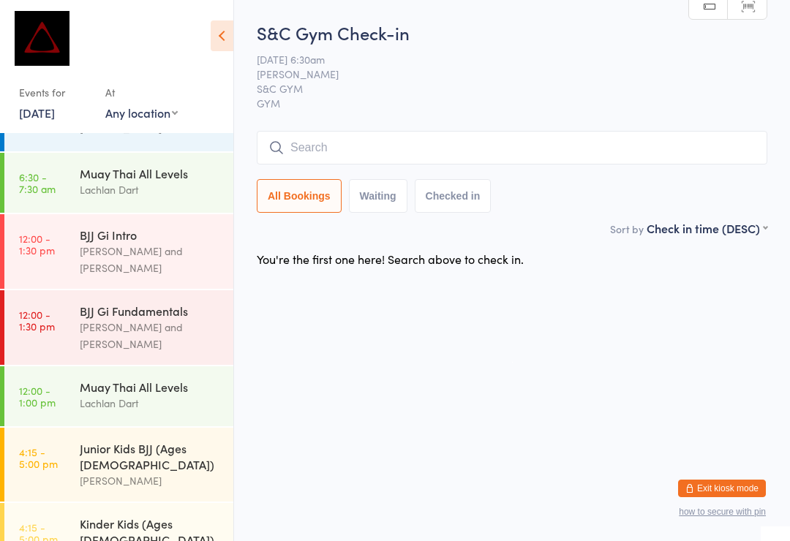
click at [743, 484] on button "Exit kiosk mode" at bounding box center [722, 489] width 88 height 18
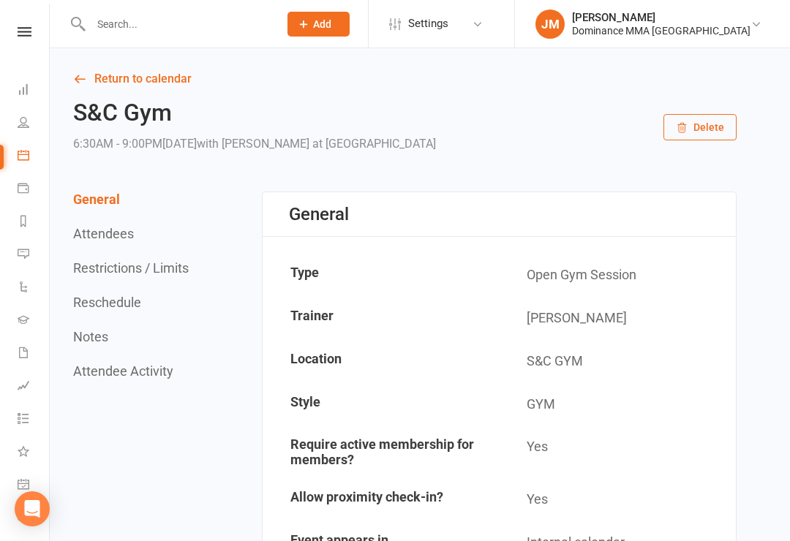
click at [165, 25] on input "text" at bounding box center [177, 24] width 182 height 20
click at [105, 125] on h2 "S&C Gym" at bounding box center [254, 113] width 363 height 26
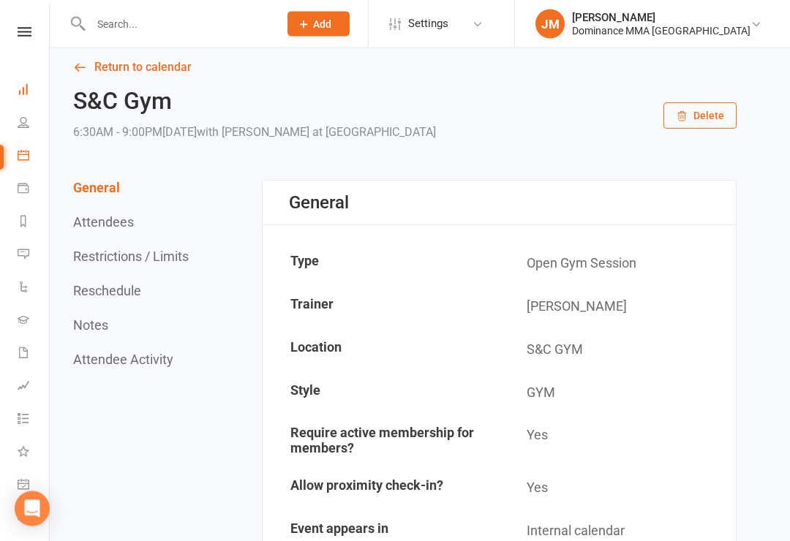
click at [26, 96] on link "Dashboard" at bounding box center [34, 91] width 33 height 33
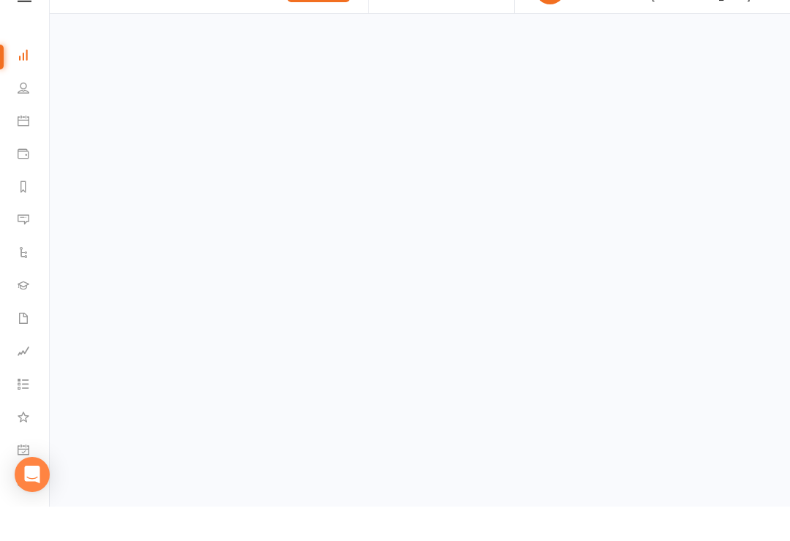
scroll to position [12, 0]
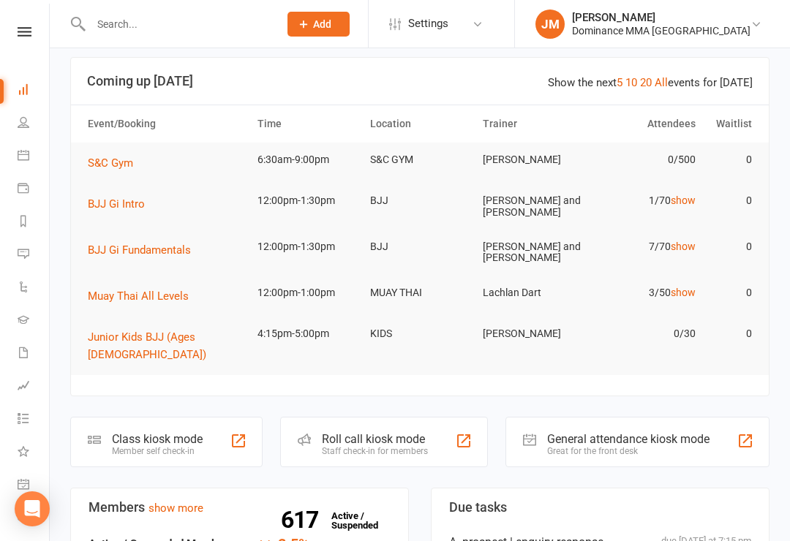
click at [153, 446] on div "Member self check-in" at bounding box center [157, 451] width 91 height 10
